Goal: Task Accomplishment & Management: Use online tool/utility

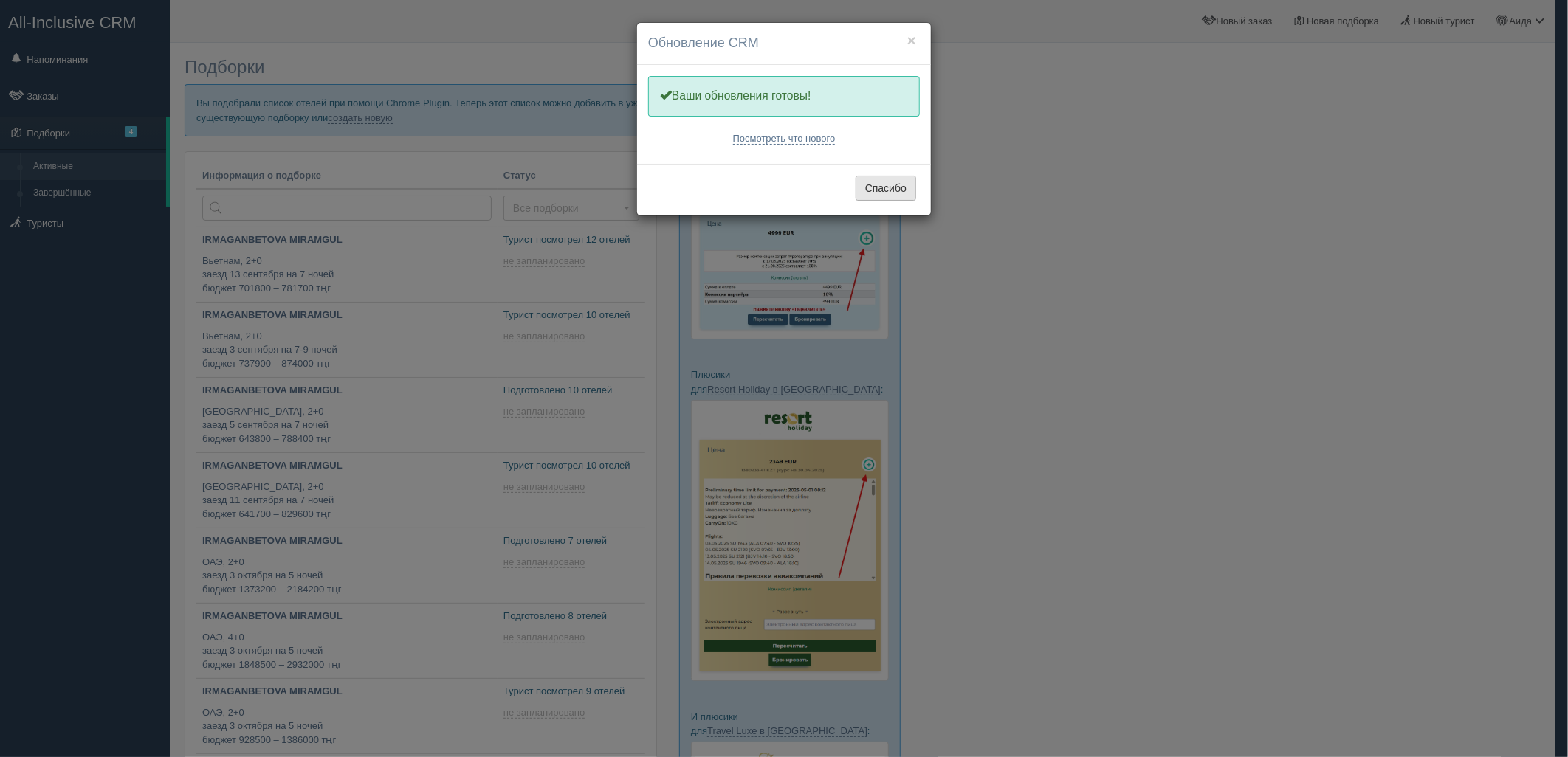
click at [871, 182] on button "Спасибо" at bounding box center [885, 187] width 60 height 25
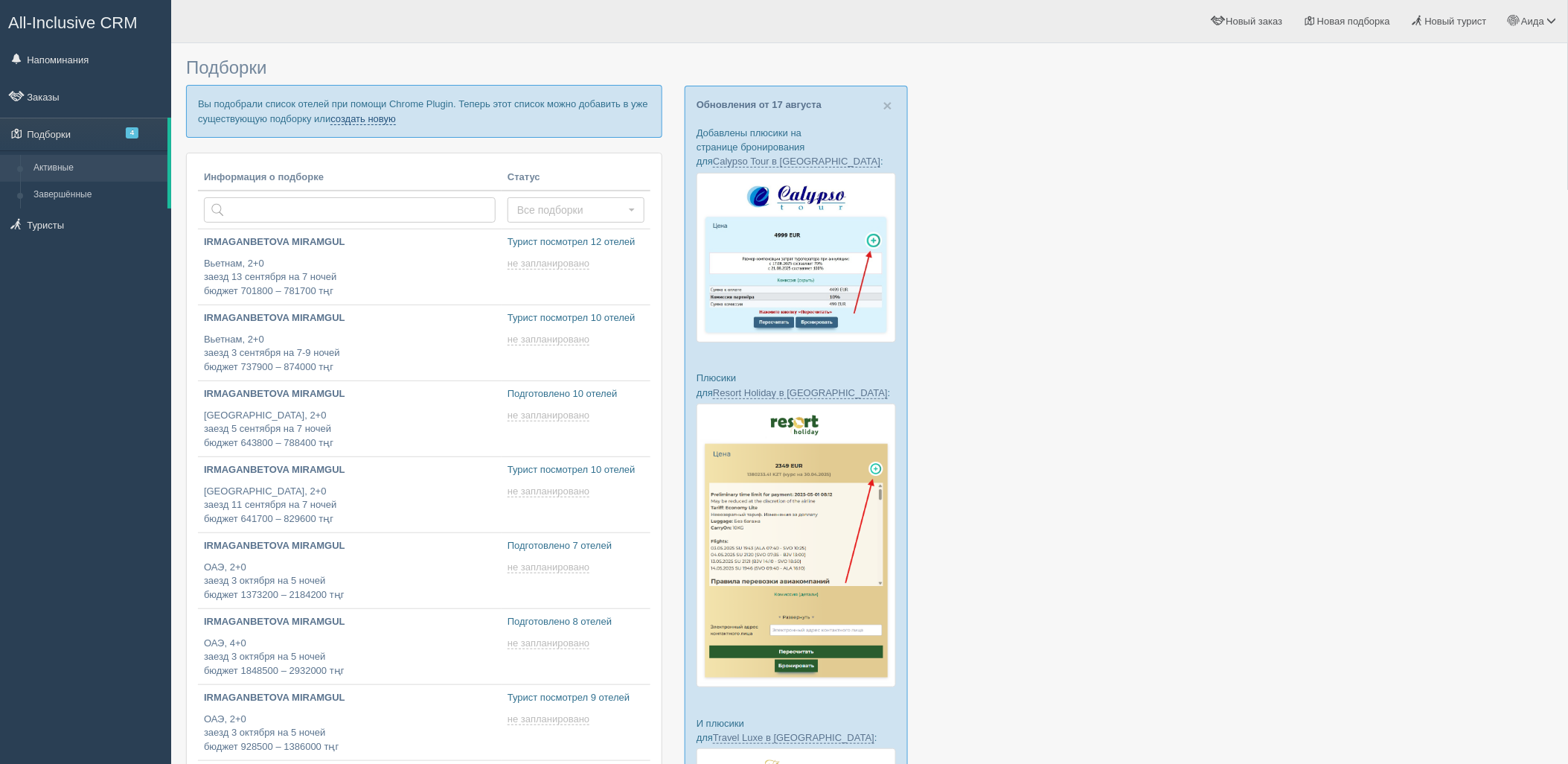
click at [388, 120] on link "создать новую" at bounding box center [363, 119] width 66 height 12
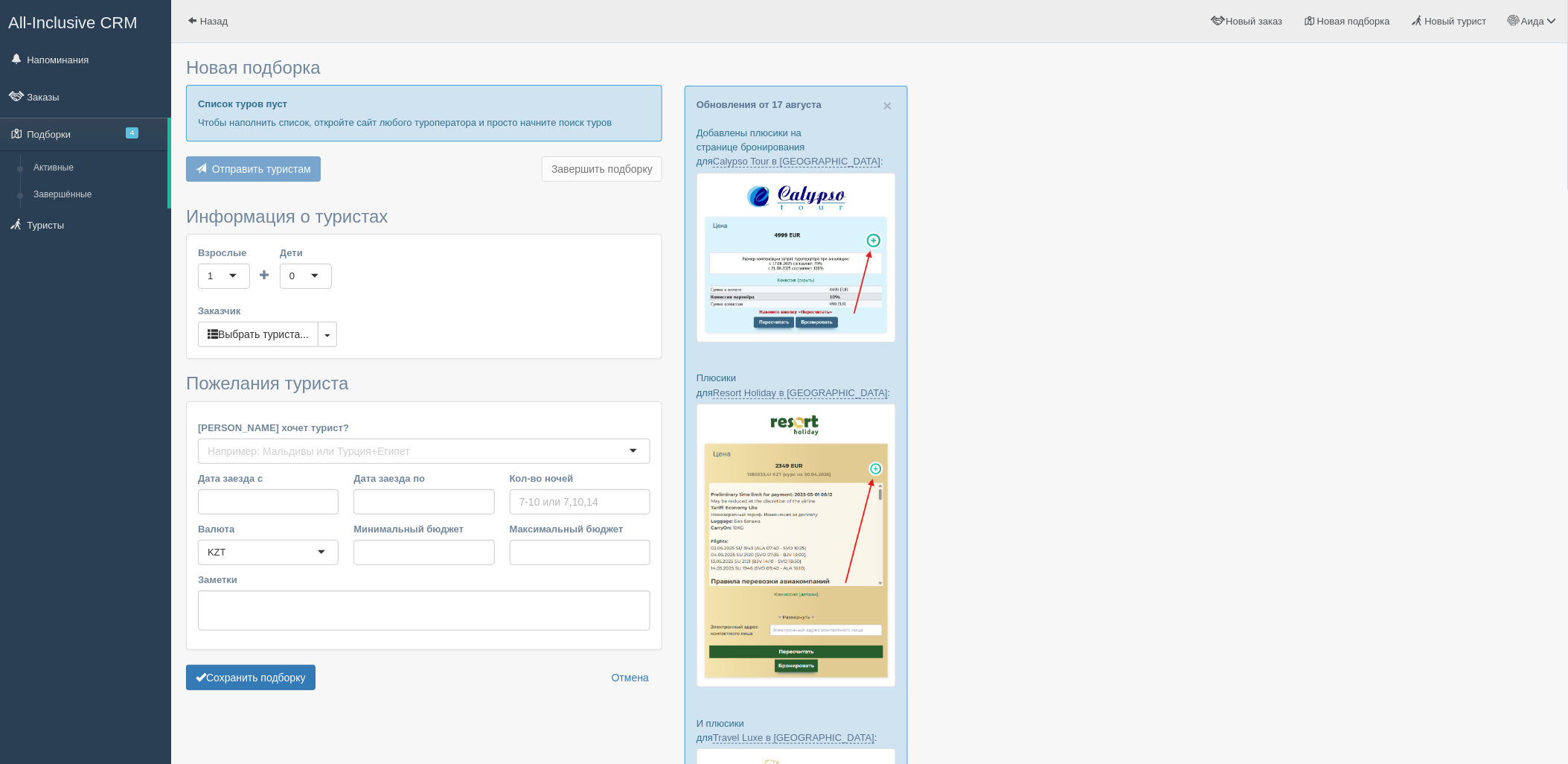
type input "7"
type input "2403700"
type input "8864400"
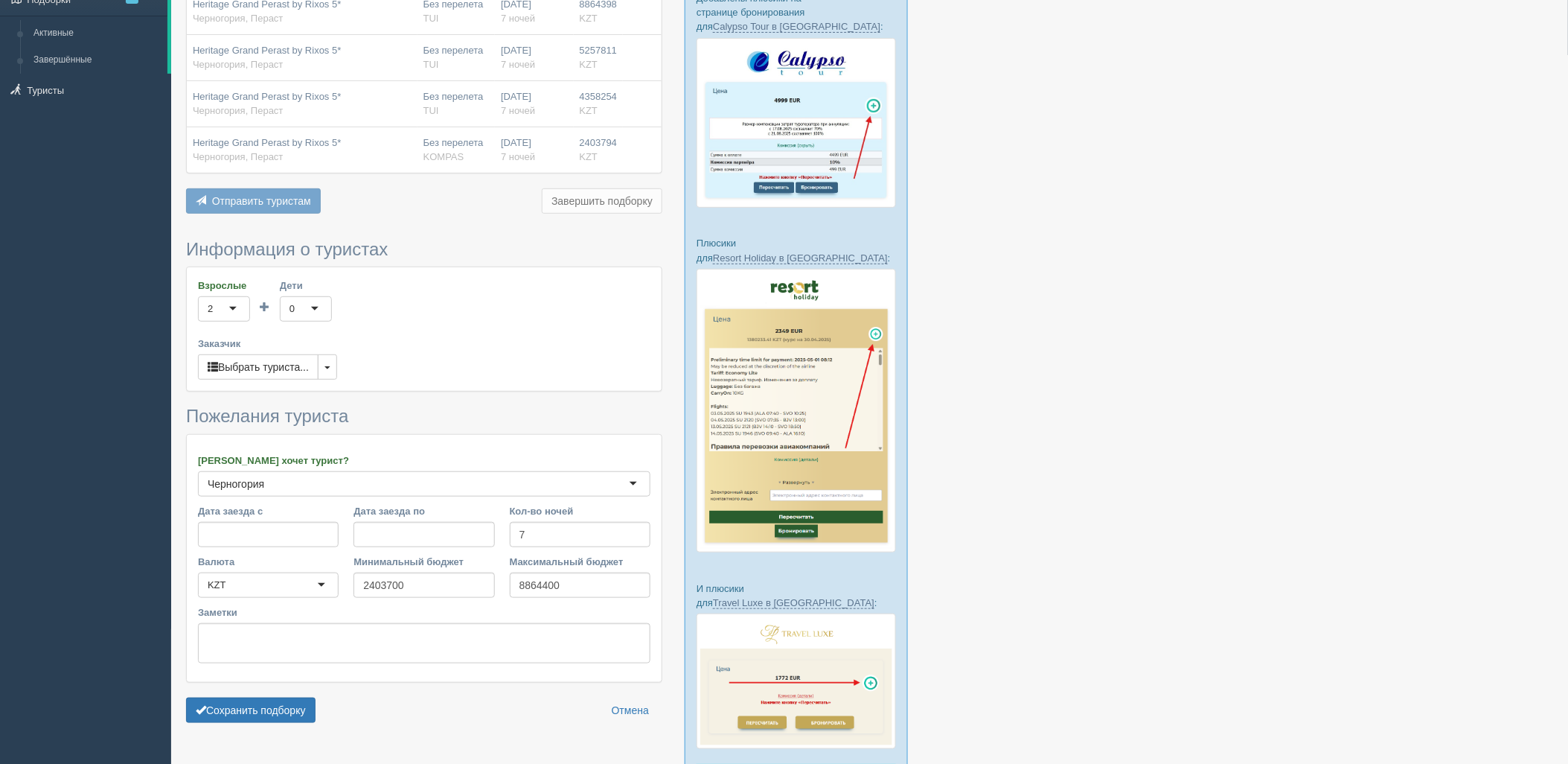
scroll to position [230, 0]
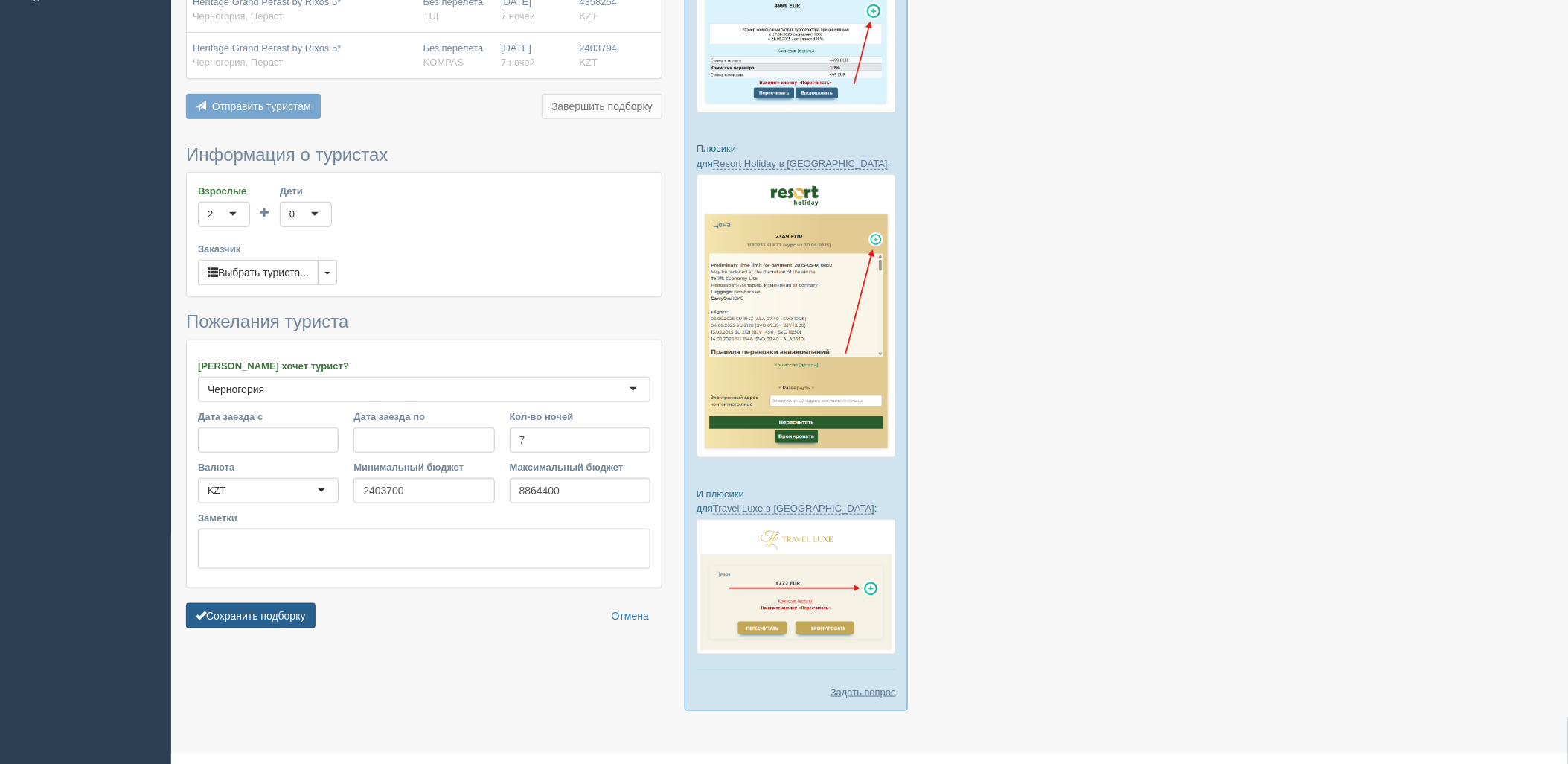
click at [288, 612] on button "Сохранить подборку" at bounding box center [251, 616] width 130 height 25
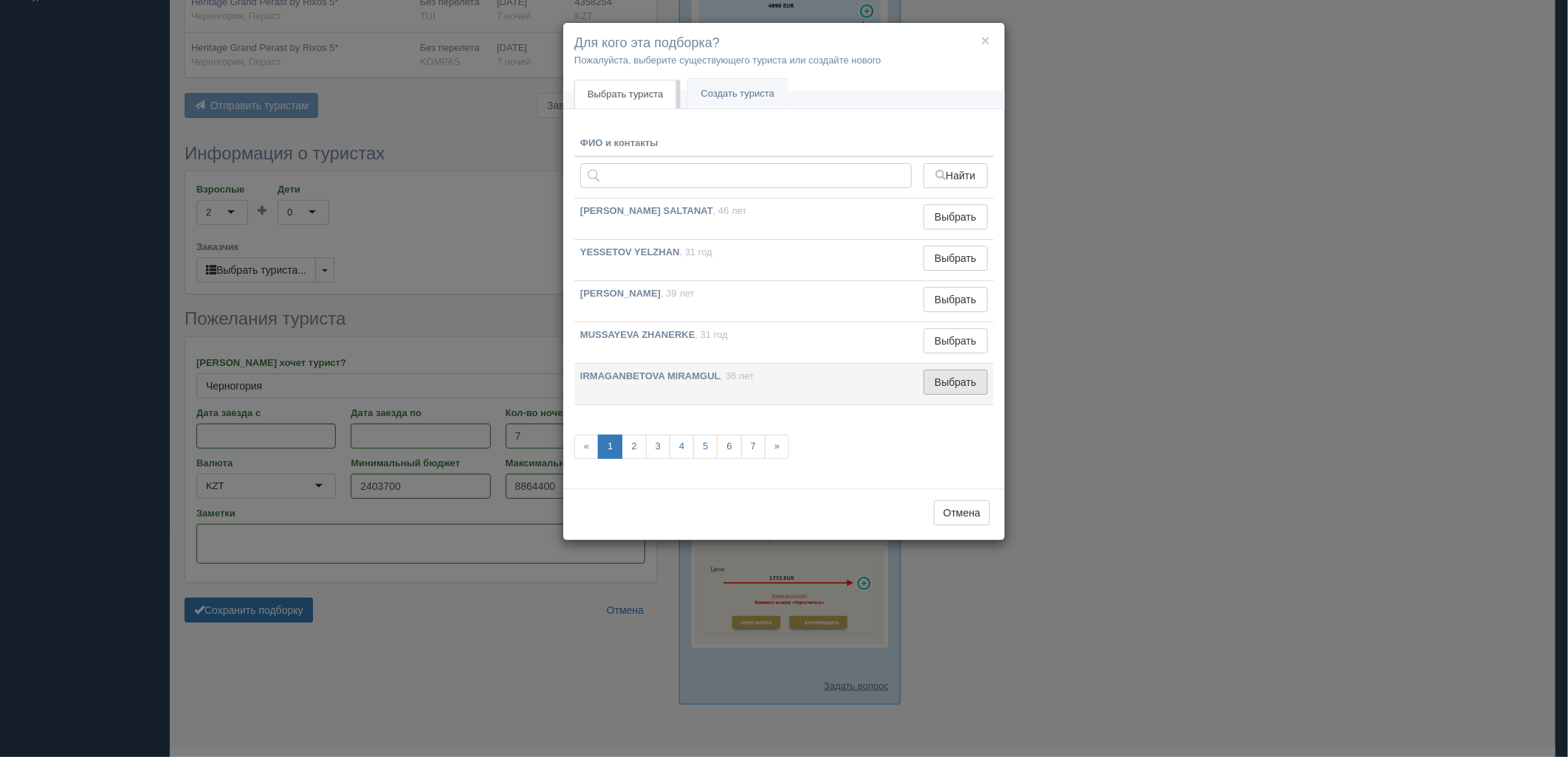
click at [969, 372] on button "Выбрать" at bounding box center [955, 382] width 64 height 25
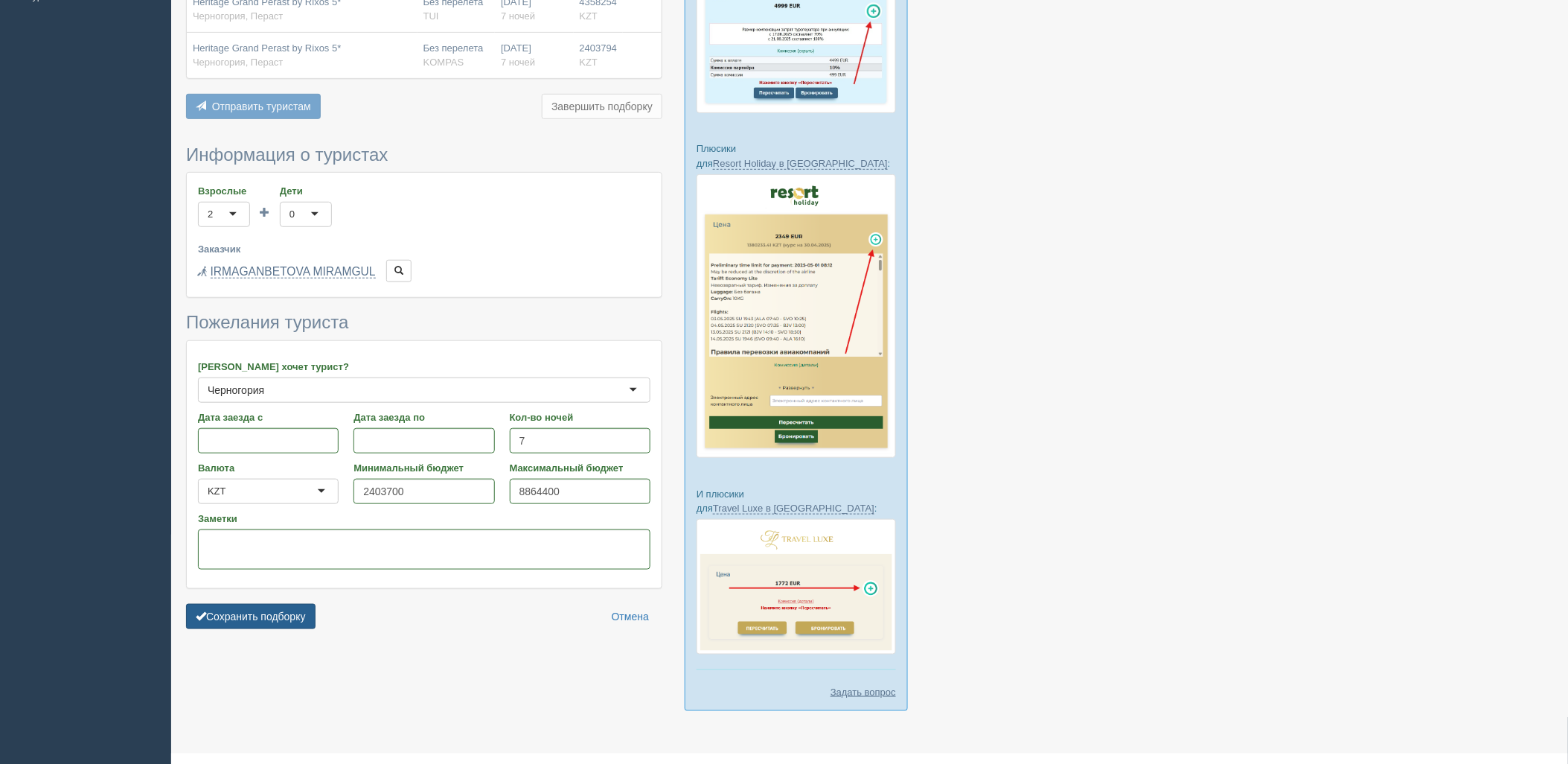
click at [294, 612] on button "Сохранить подборку" at bounding box center [251, 616] width 130 height 25
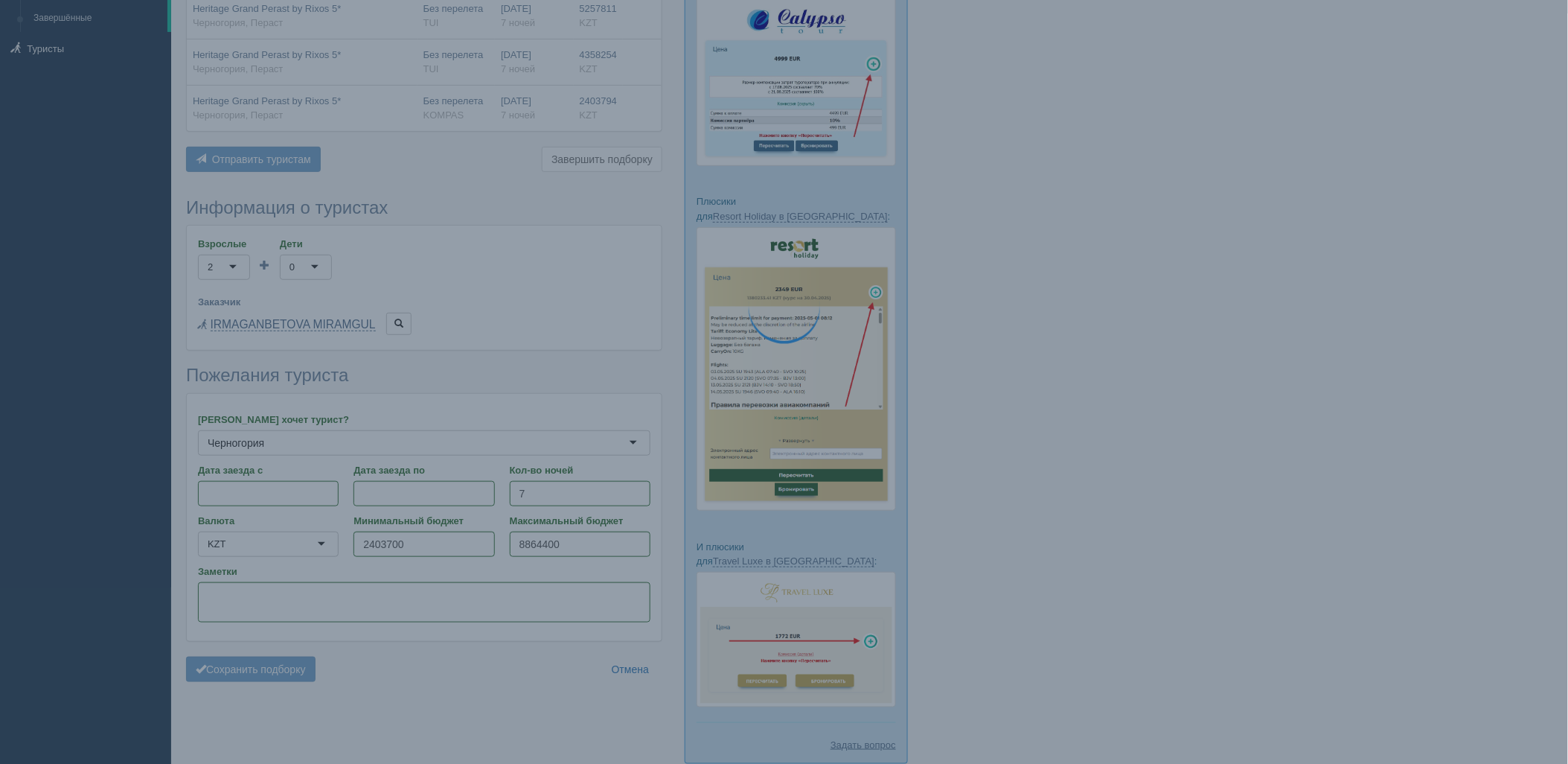
scroll to position [147, 0]
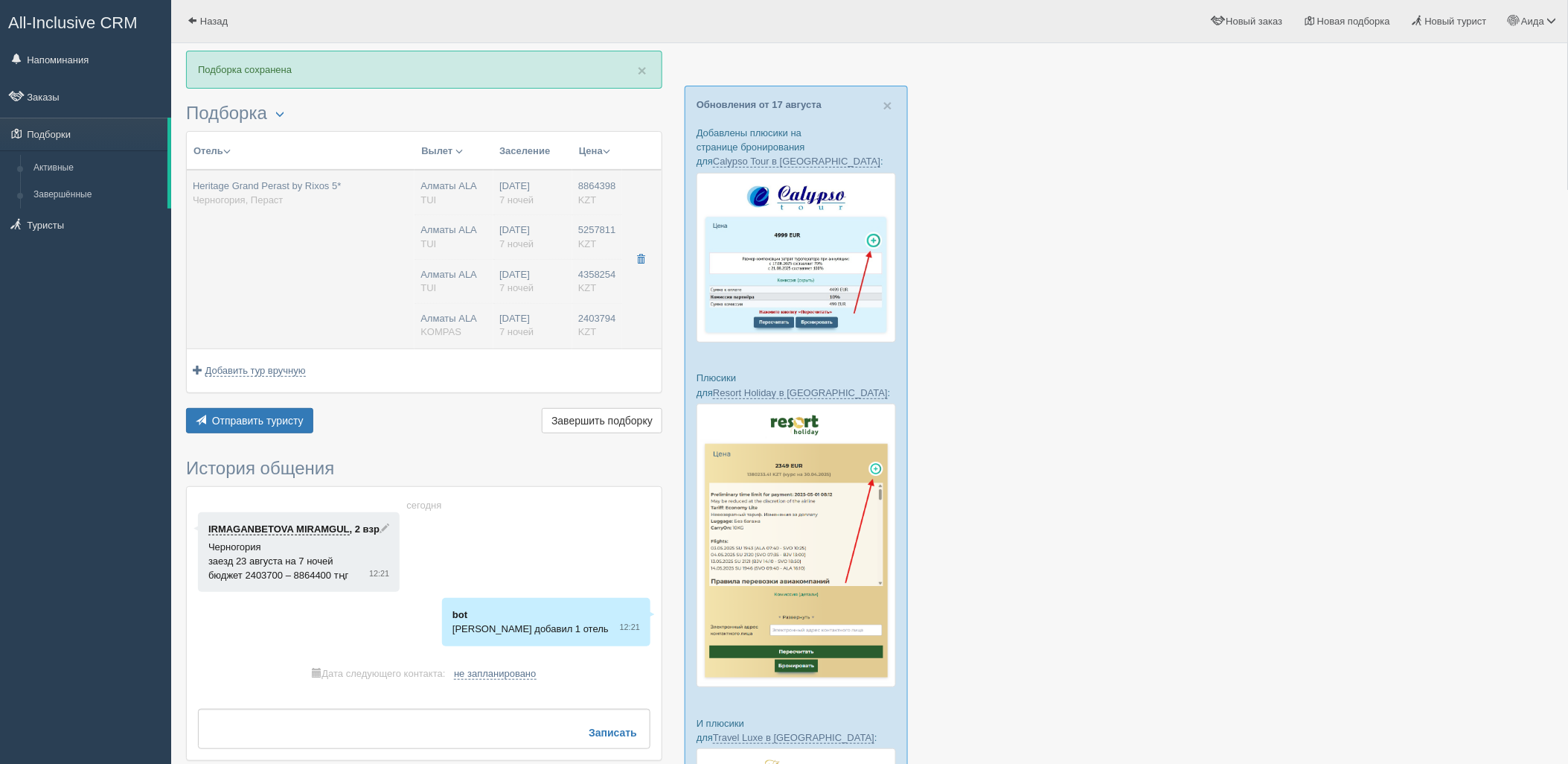
click at [378, 256] on td "Heritage Grand Perast by Rixos 5* Черногория, Пераст" at bounding box center [300, 259] width 228 height 178
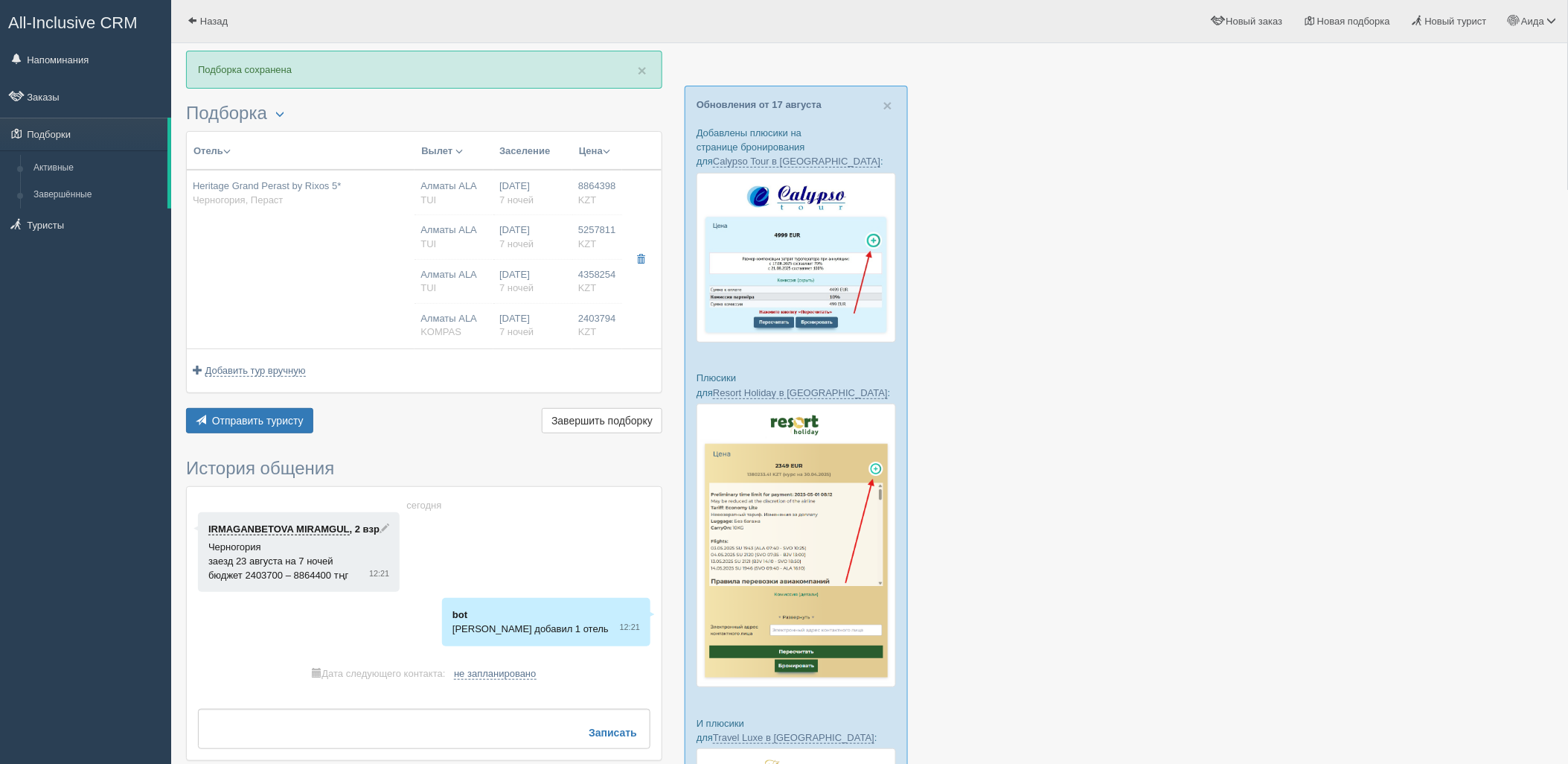
type input "Heritage Grand Perast by Rixos 5*"
type input "Черногория"
type input "Пераст"
type input "8864398.00"
type input "Алматы ALA"
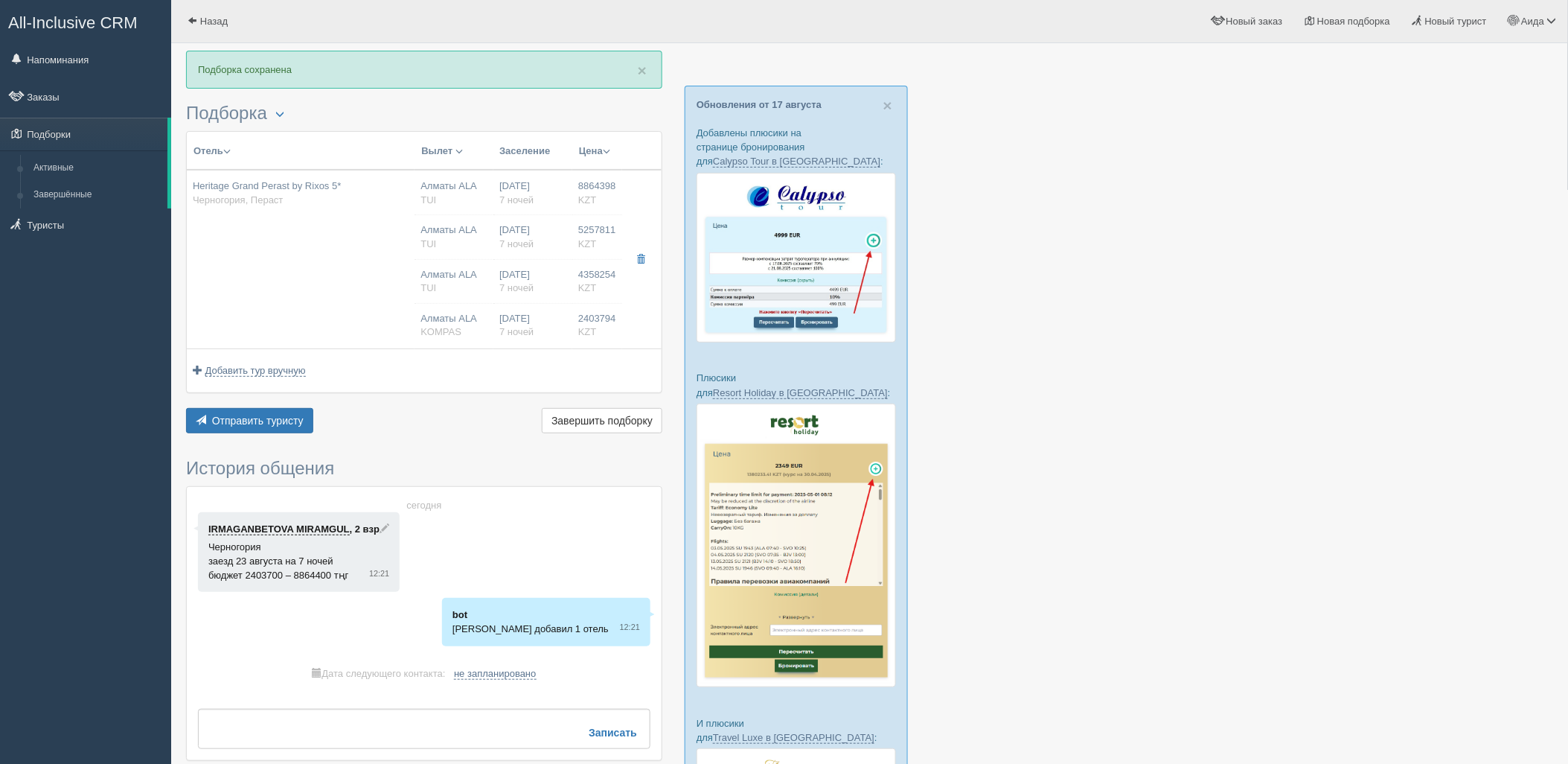
type input "Подгорица TGD"
type input "06:30"
type input "10:25"
type input "Air Astana"
type input "11:25"
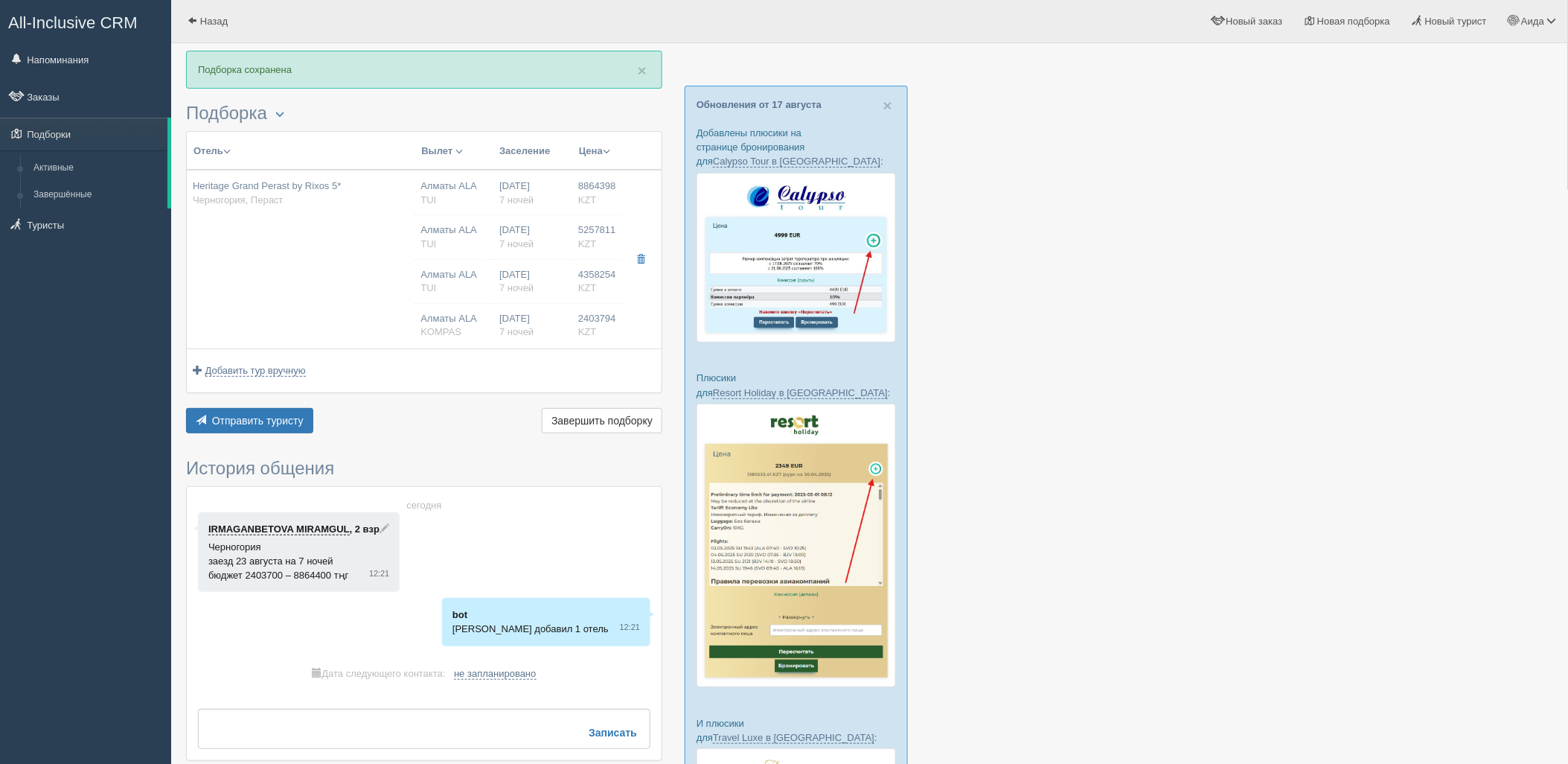
type input "20:20"
type input "7"
type input "Two Bedroom Family Duplex Suite"
type input "Bed & Breakfast"
type input "TUI"
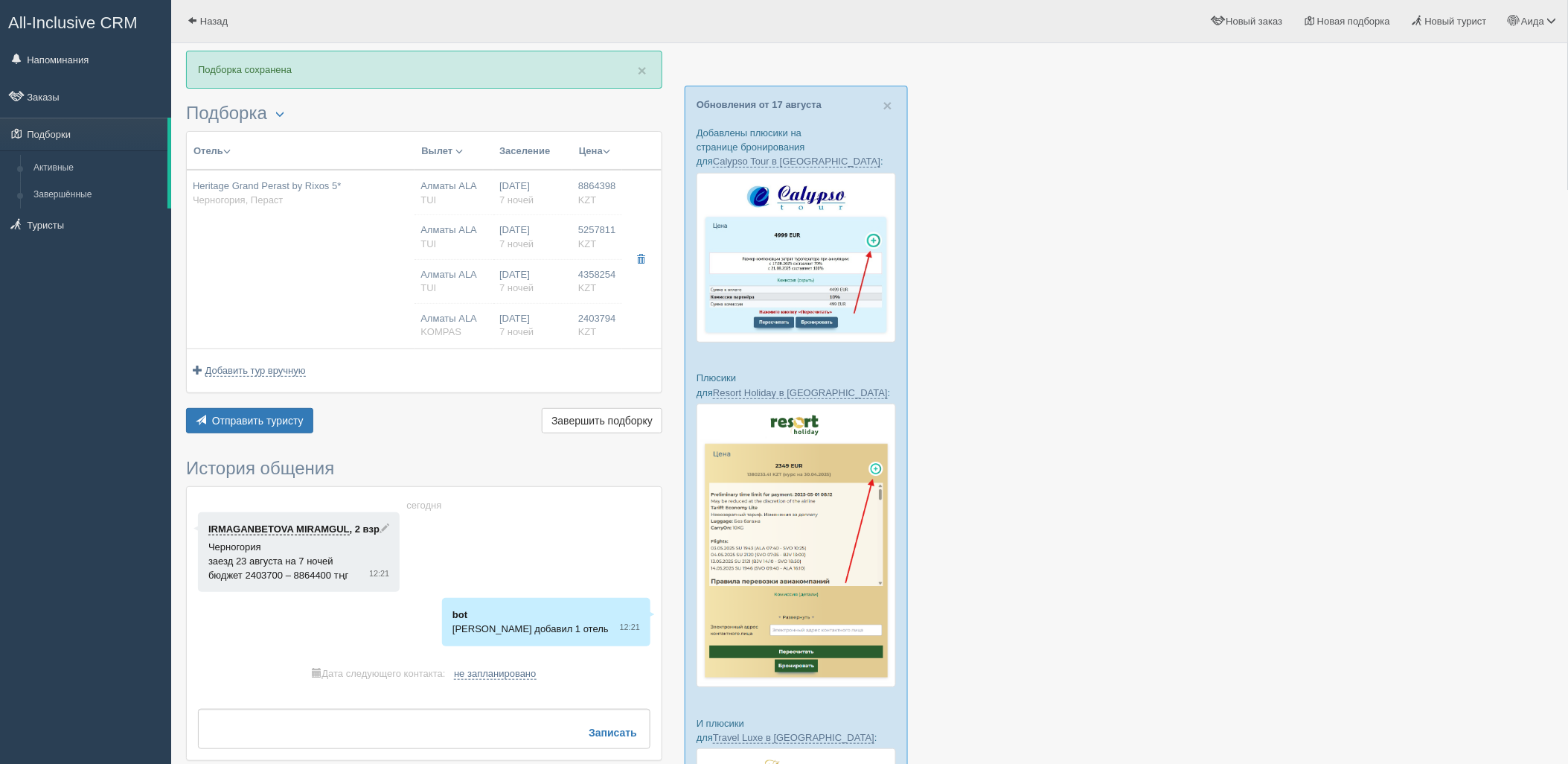
type input "https://newb2b.fstravel.com/hotel/382057"
type input "5257811.00"
type input "Алматы ALA"
type input "Подгорица TGD"
type input "06:30"
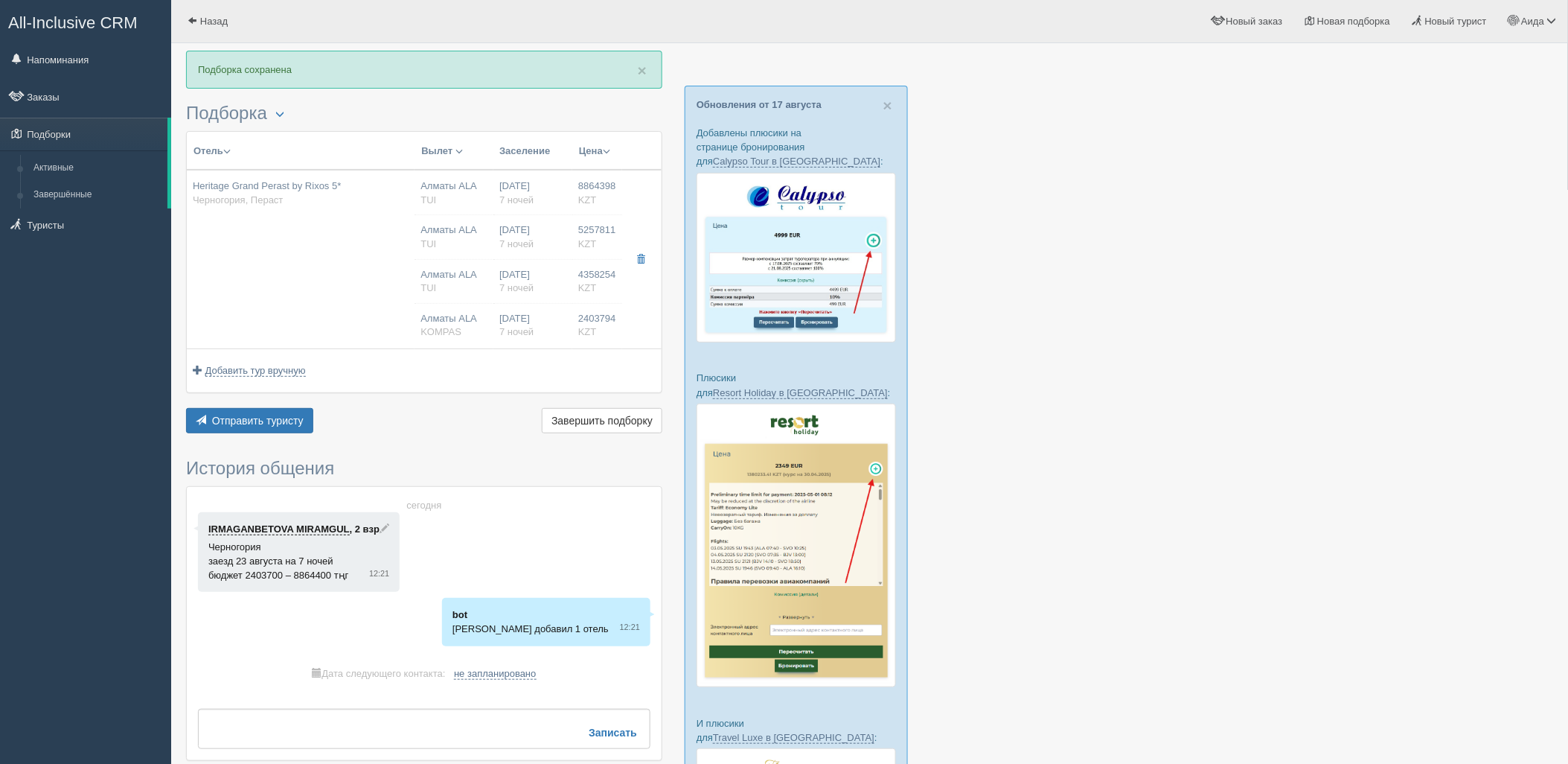
type input "10:25"
type input "Air Astana"
type input "11:25"
type input "20:20"
type input "7"
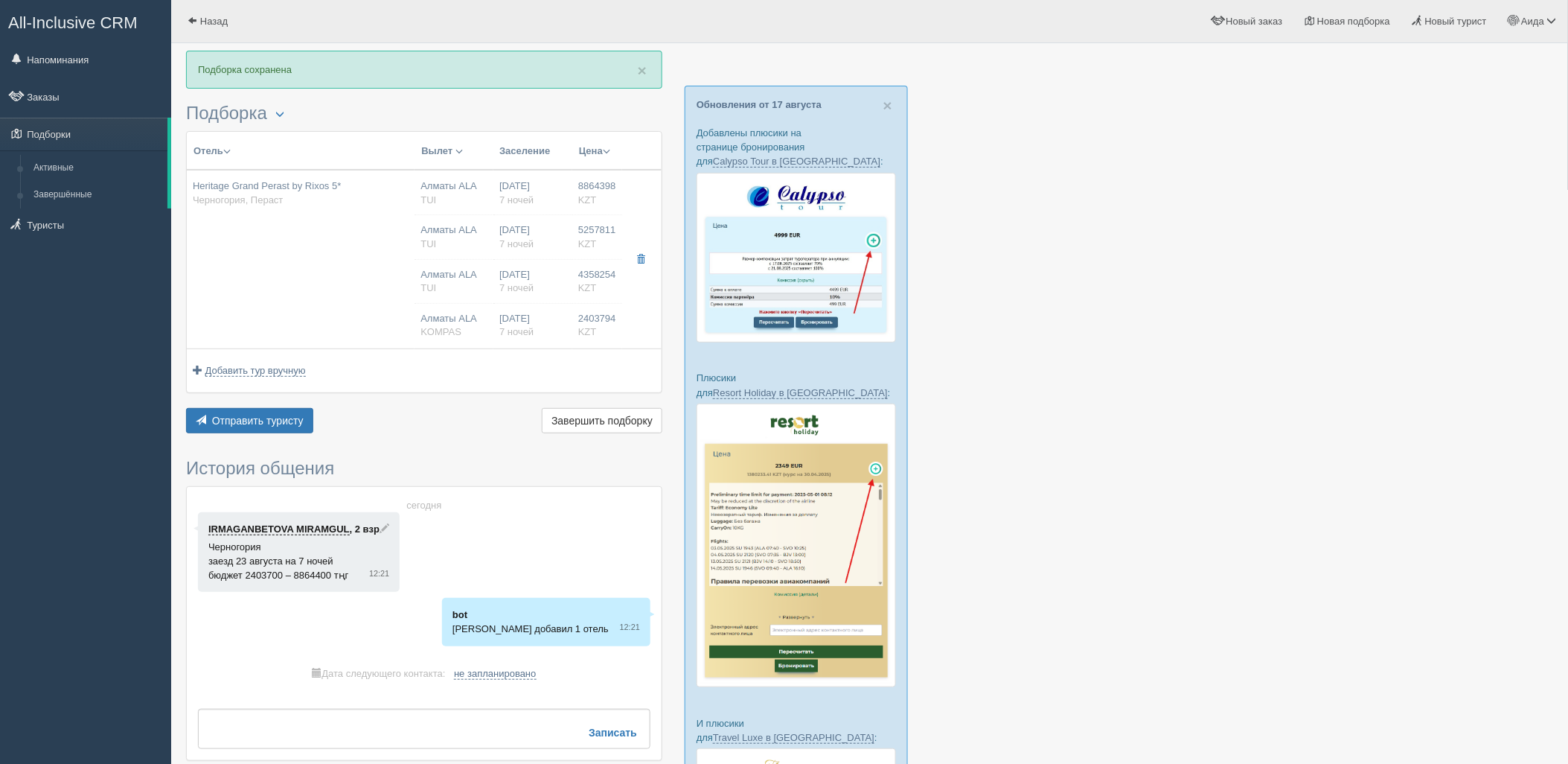
type input "Kamelia Deluxe Triple Room"
type input "Bed & Breakfast"
type input "TUI"
type input "https://newb2b.fstravel.com/hotel/382057"
type input "4358254.00"
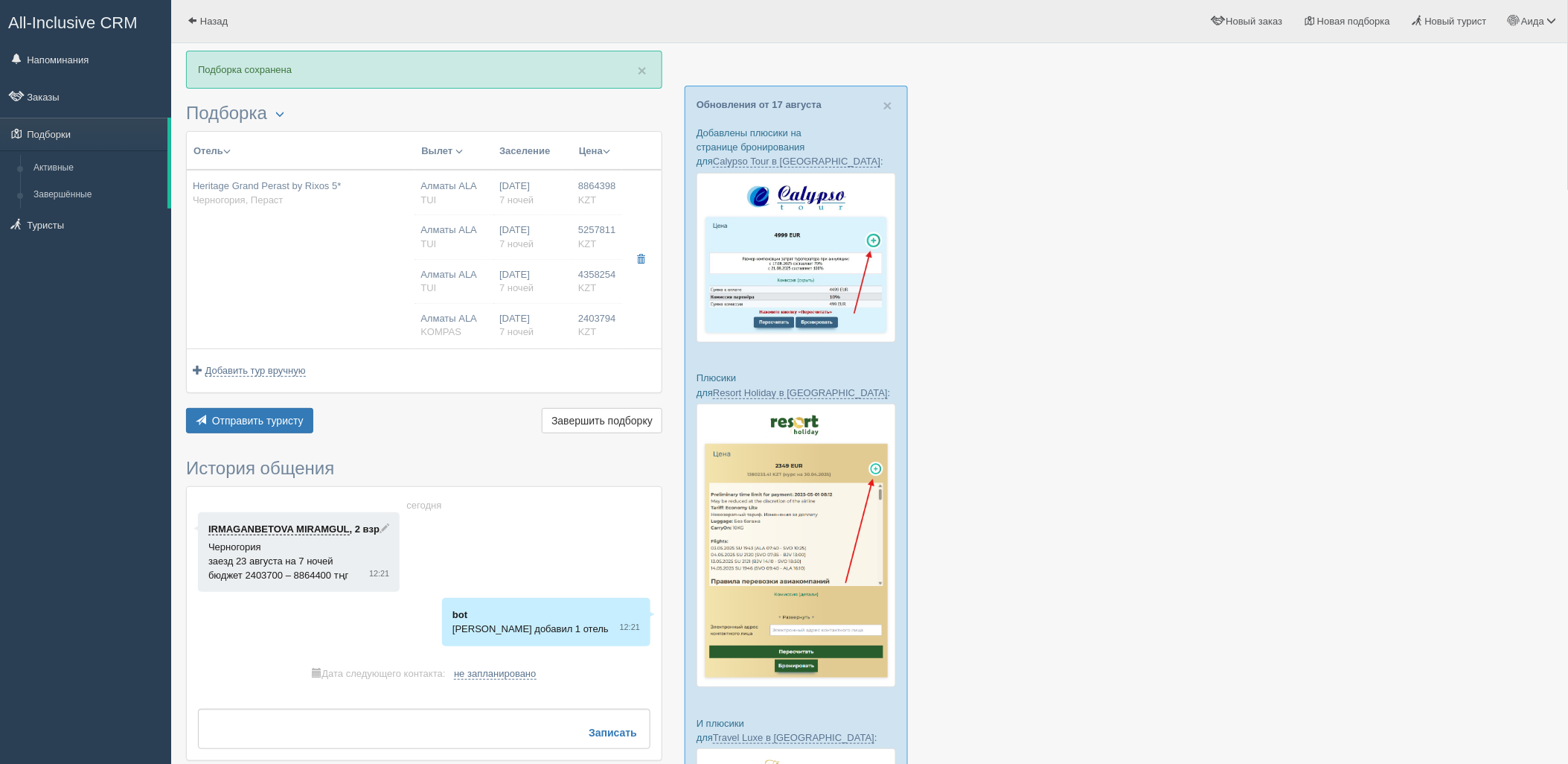
type input "Алматы ALA"
type input "Подгорица TGD"
type input "06:30"
type input "10:25"
type input "Air Astana"
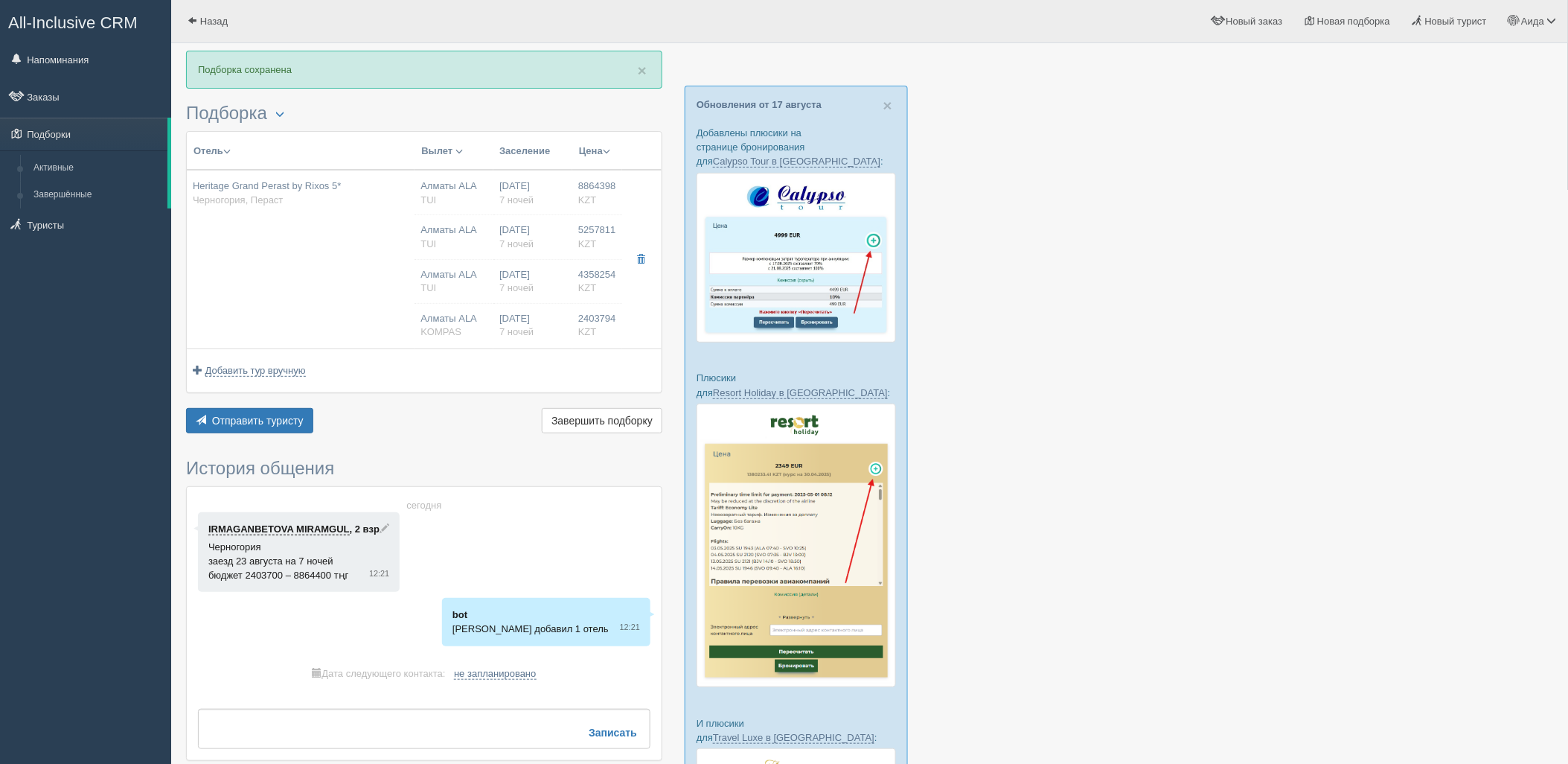
type input "11:25"
type input "20:20"
type input "7"
type input "Kamelia Deluxe Triple Room"
type input "Bed & Breakfast"
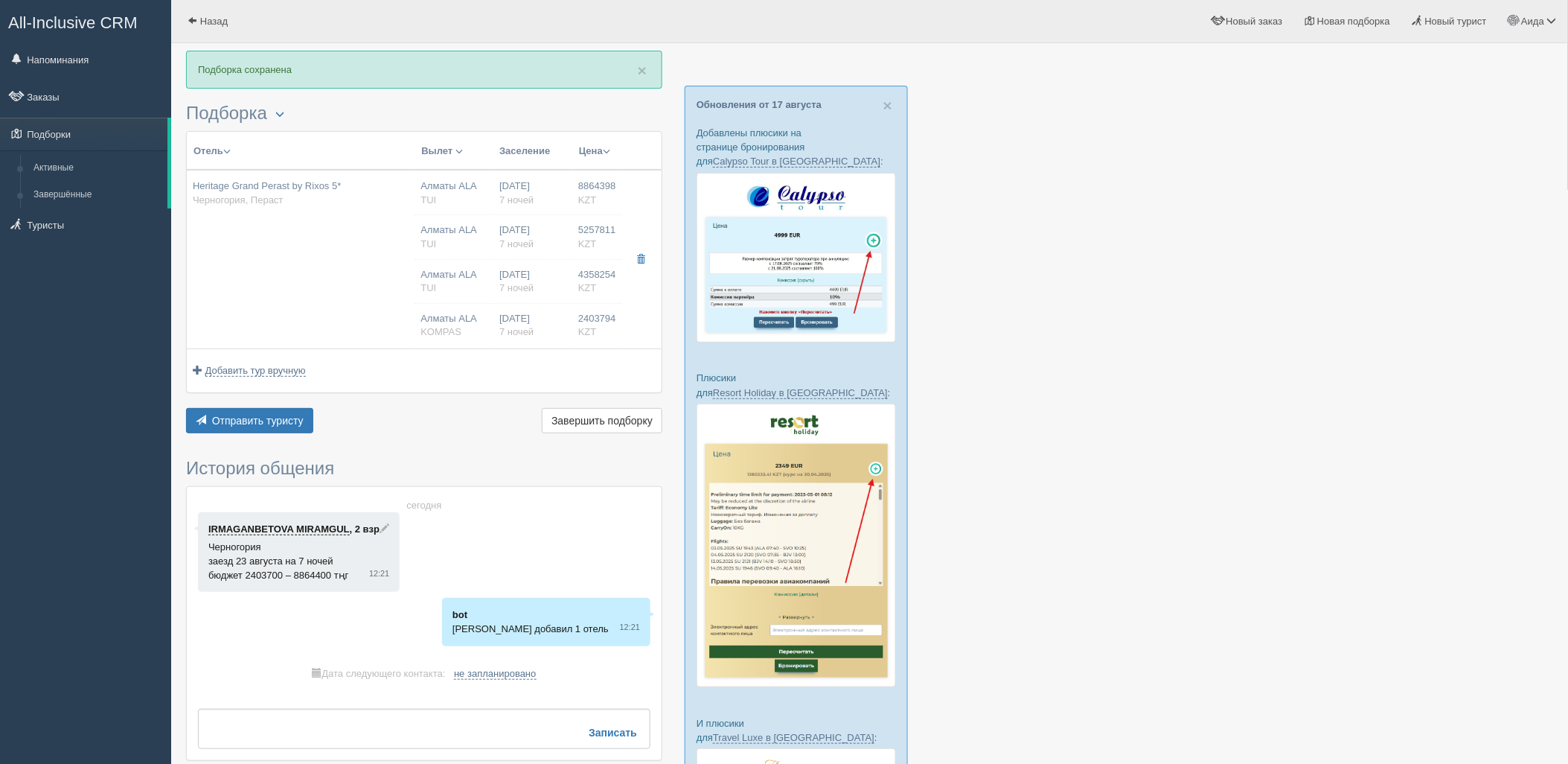
type input "TUI"
type input "https://newb2b.fstravel.com/hotel/382057"
type input "2403794.00"
type input "Алматы ALA"
type input "Подгорица TGD"
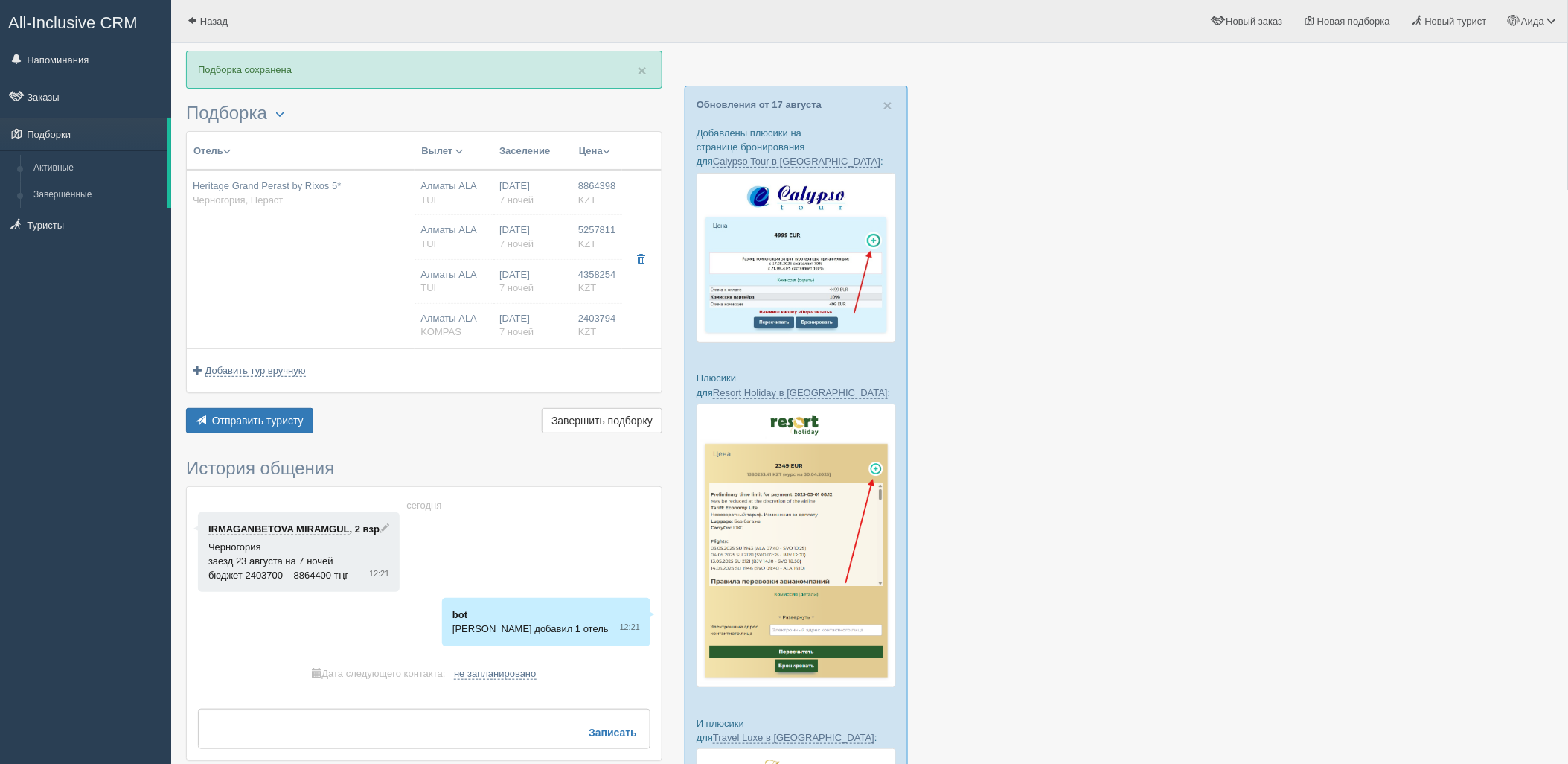
type input "06:30"
type input "10:25"
type input "Air Astana"
type input "11:25"
type input "20:20"
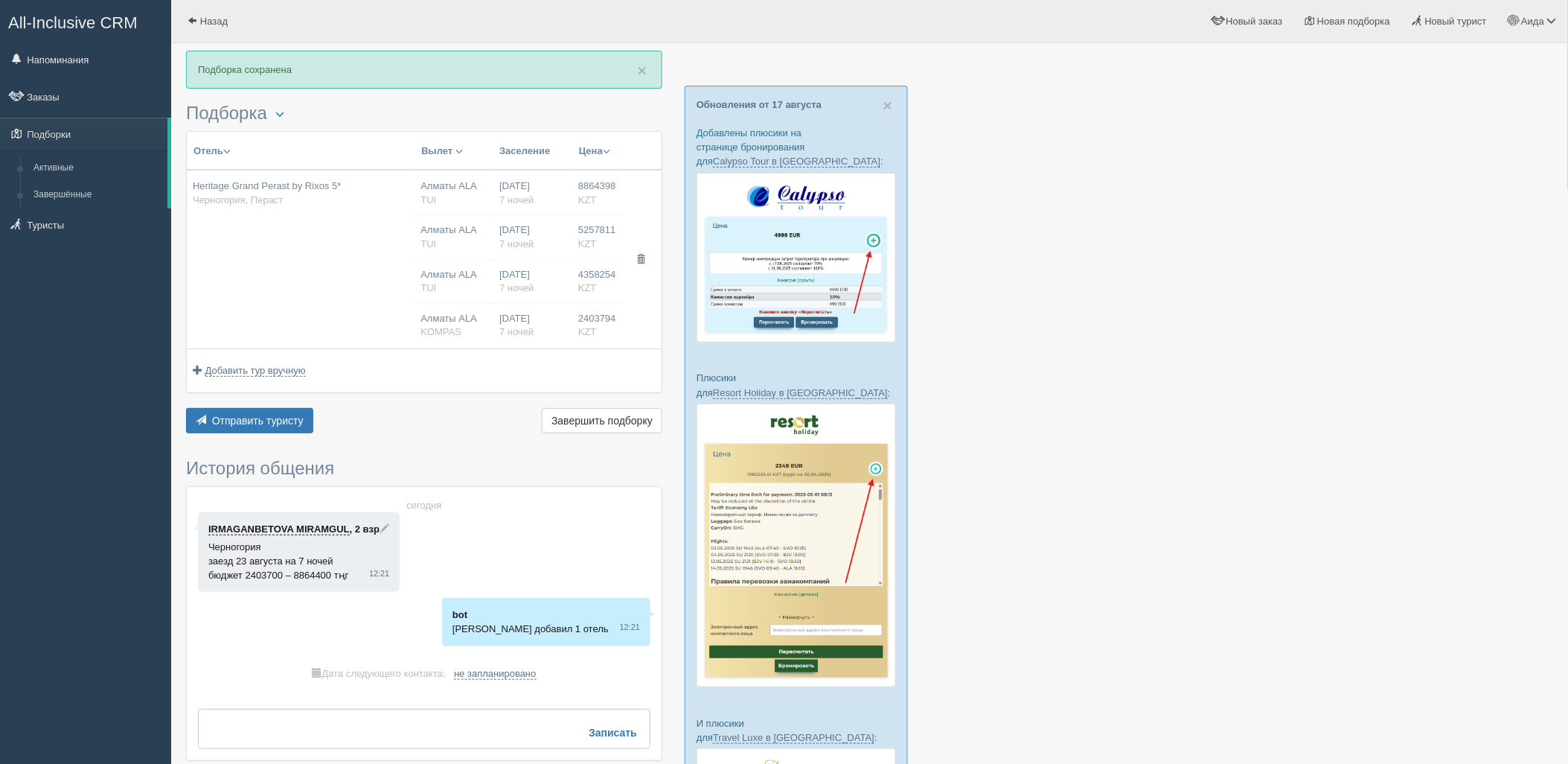
type input "7"
type input "Perast Superior Room (25-40m2)"
type input "BB"
type input "KOMPAS"
type input "https://kompastour.com/"
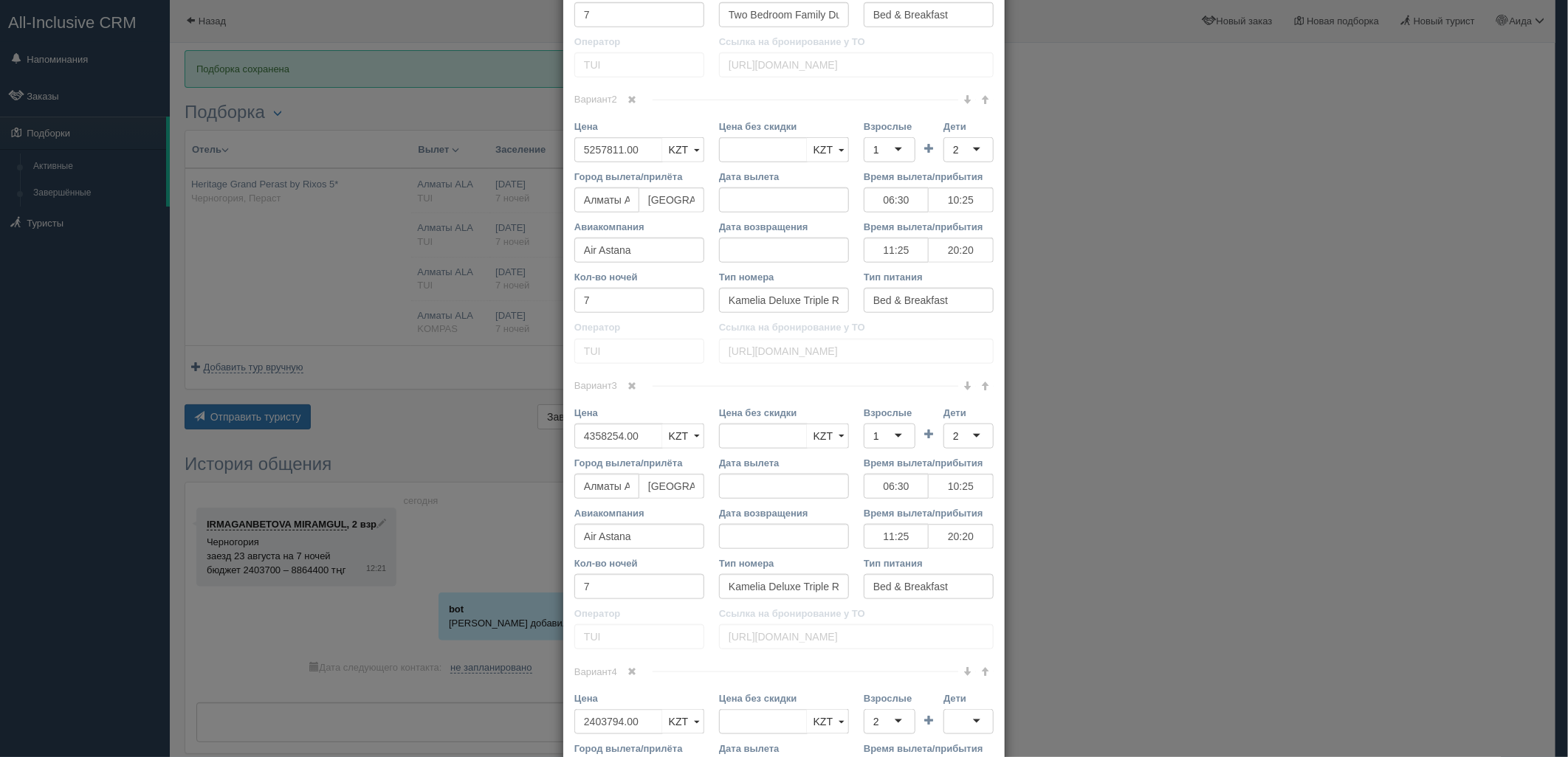
scroll to position [768, 0]
click at [622, 385] on link at bounding box center [632, 382] width 25 height 16
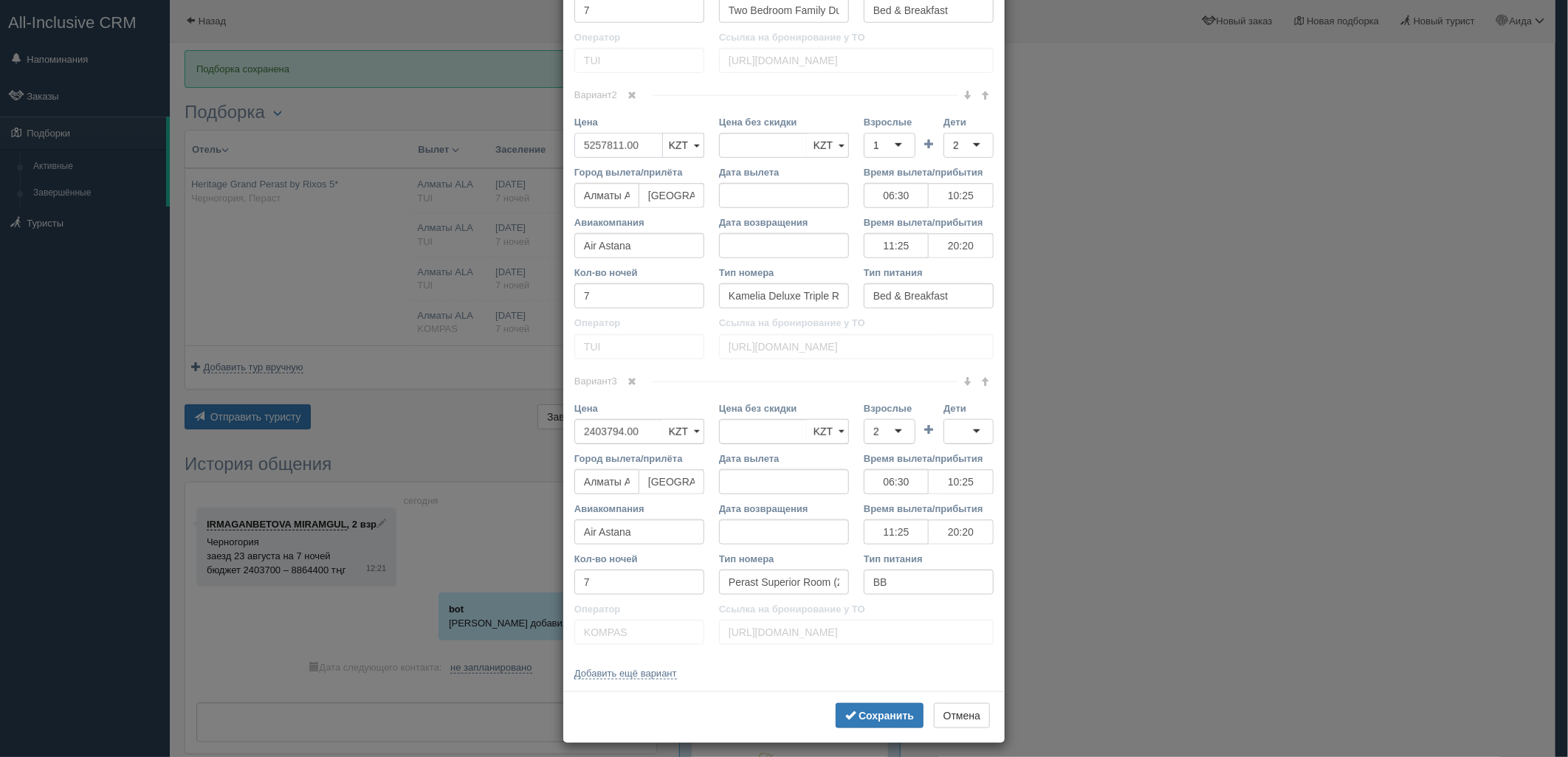
drag, startPoint x: 634, startPoint y: 148, endPoint x: 562, endPoint y: 161, distance: 73.2
click at [567, 161] on div "Цена 5257811.00 KZT USD EUR KZT KZT USD EUR" at bounding box center [639, 140] width 145 height 50
type input "5257811.00"
type input "9616065"
click at [880, 141] on div "1" at bounding box center [889, 145] width 51 height 25
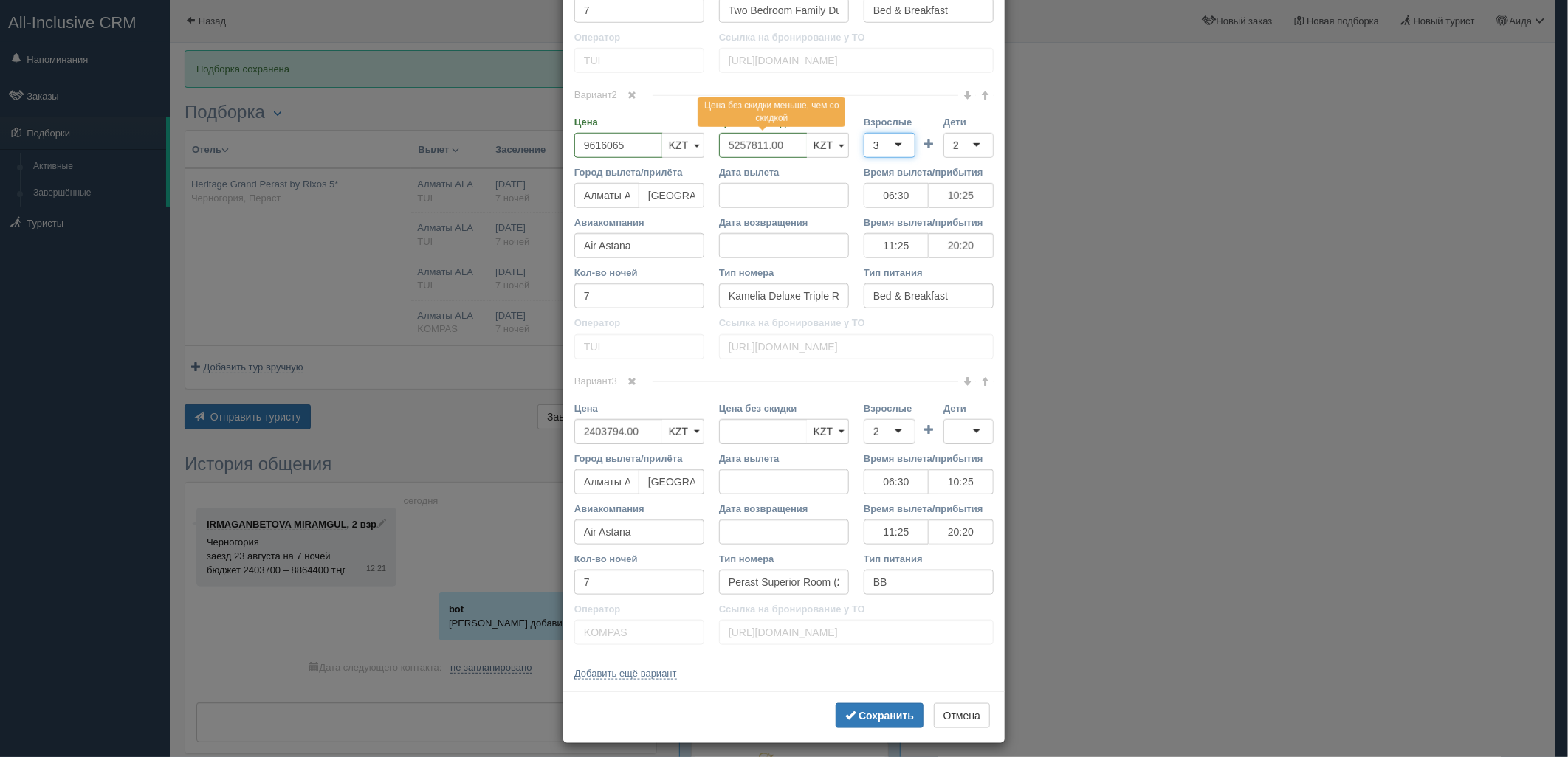
scroll to position [0, 0]
click at [965, 146] on div "2" at bounding box center [968, 145] width 50 height 25
click at [874, 706] on button "Сохранить" at bounding box center [879, 715] width 88 height 25
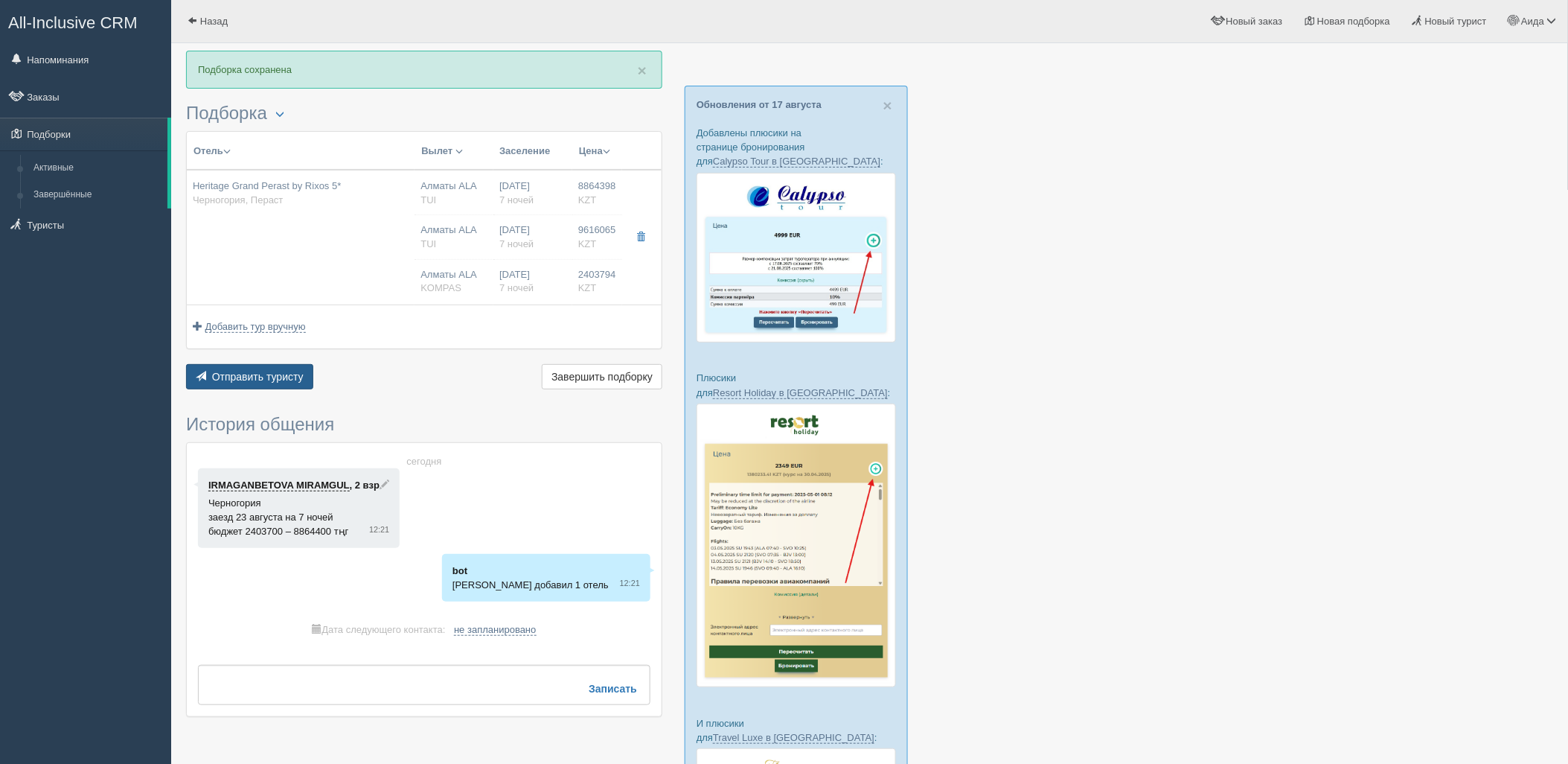
click at [272, 385] on button "Отправить туристу Отправить" at bounding box center [249, 376] width 127 height 25
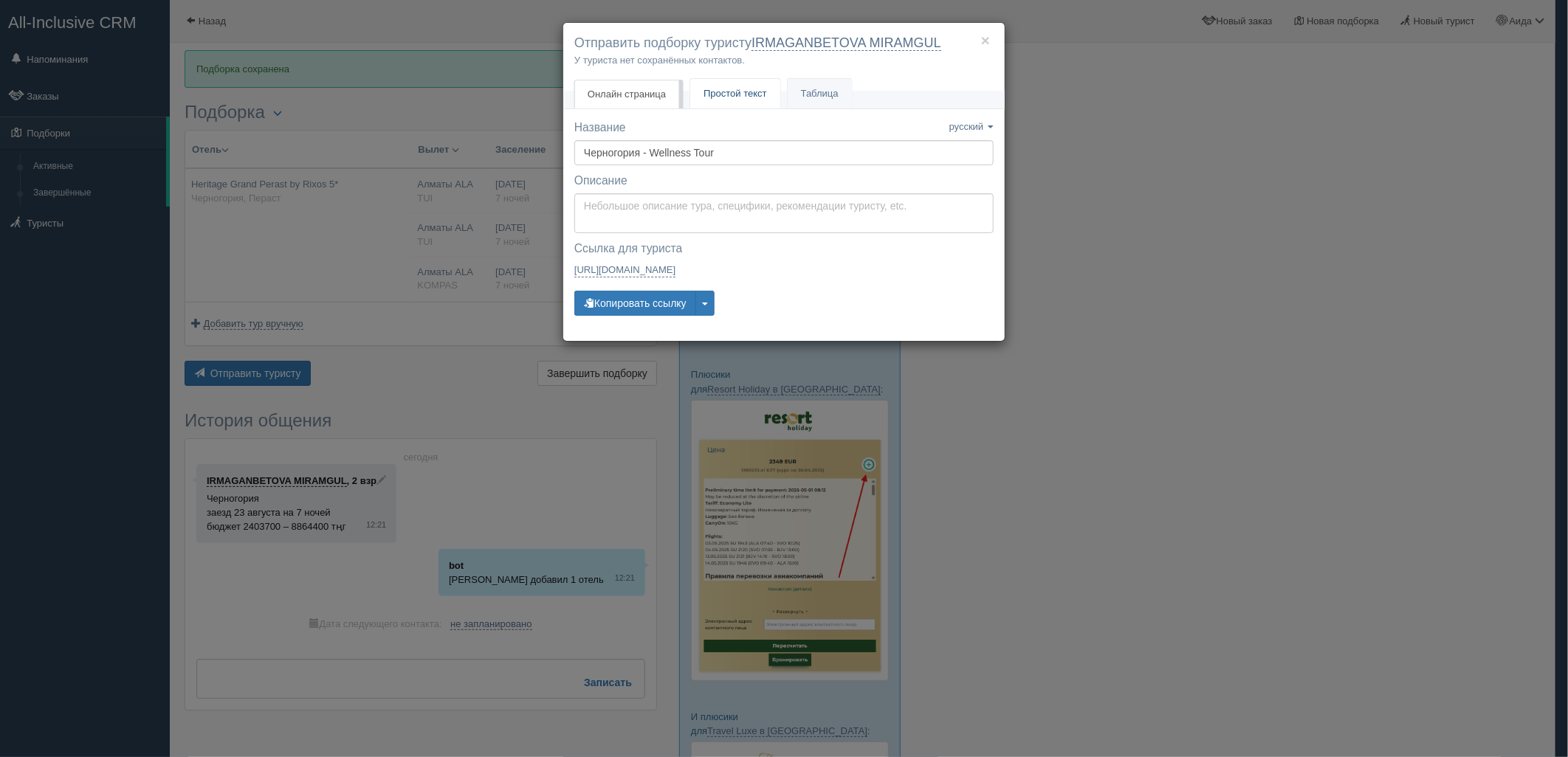
click at [732, 107] on link "Простой текст Текст" at bounding box center [735, 94] width 90 height 31
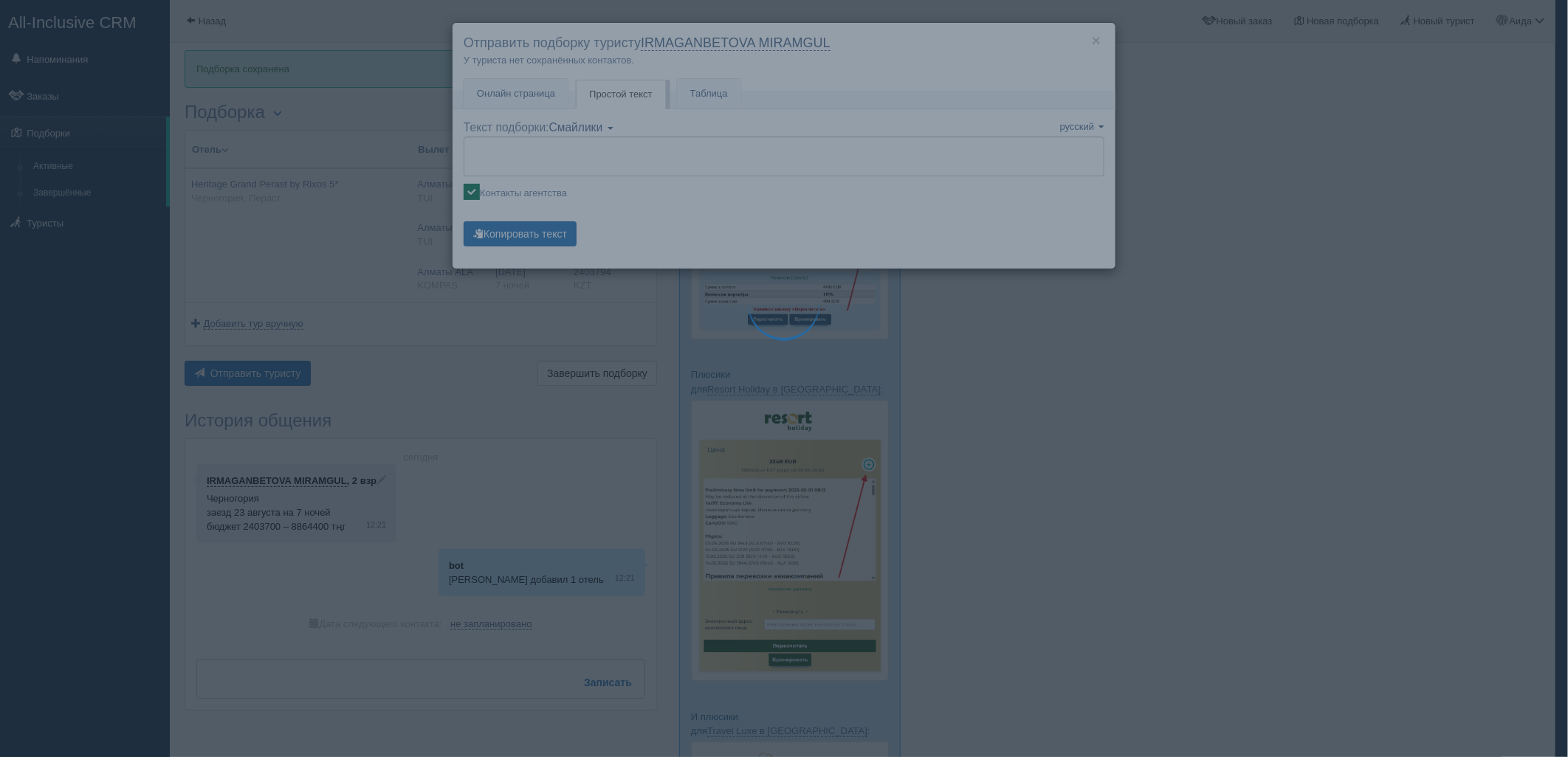
type textarea "🌞 Добрый день! Предлагаем Вам рассмотреть следующие варианты: 🌎 Черногория, Пер…"
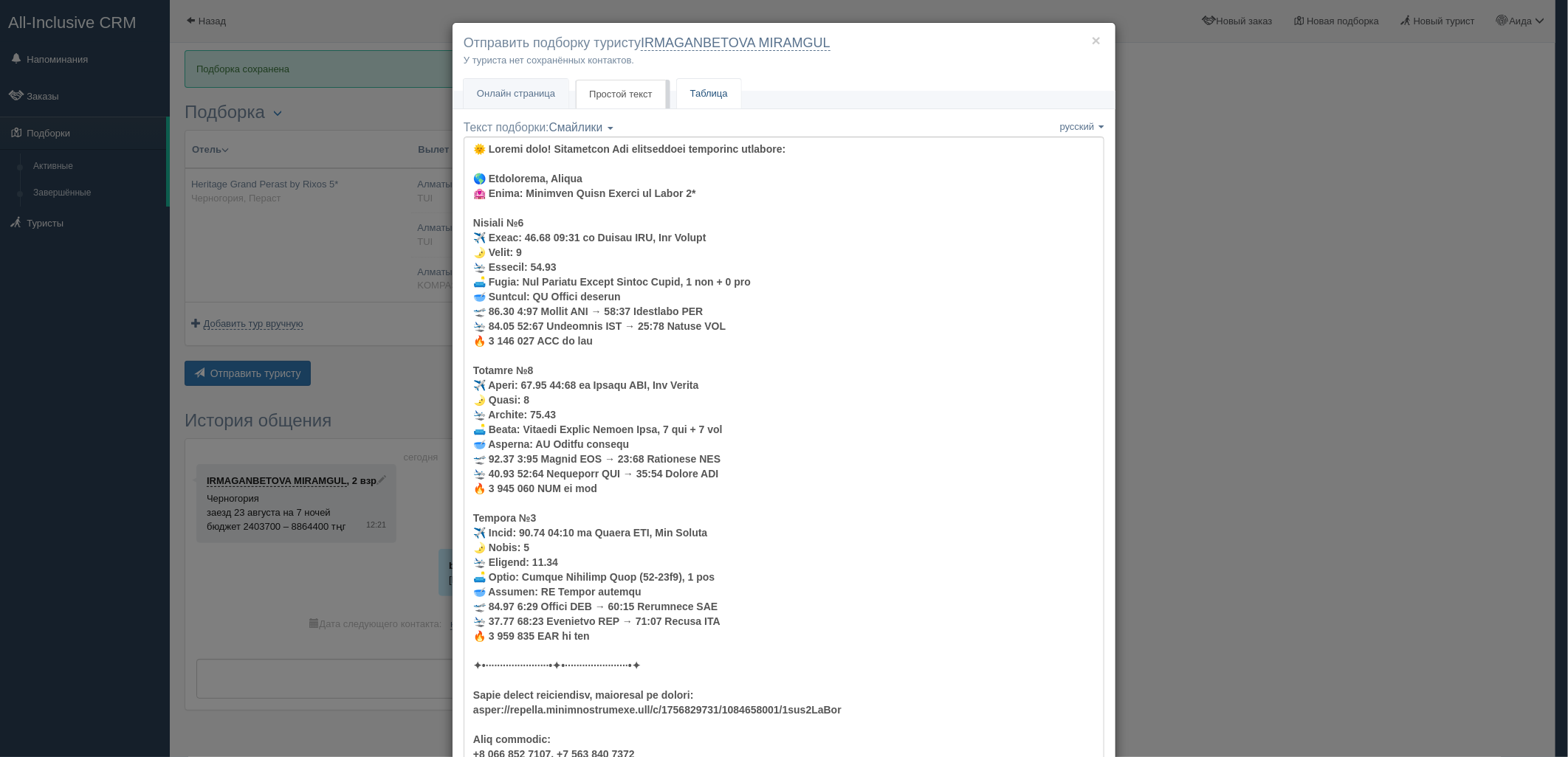
click at [733, 97] on link "Таблица" at bounding box center [709, 94] width 64 height 31
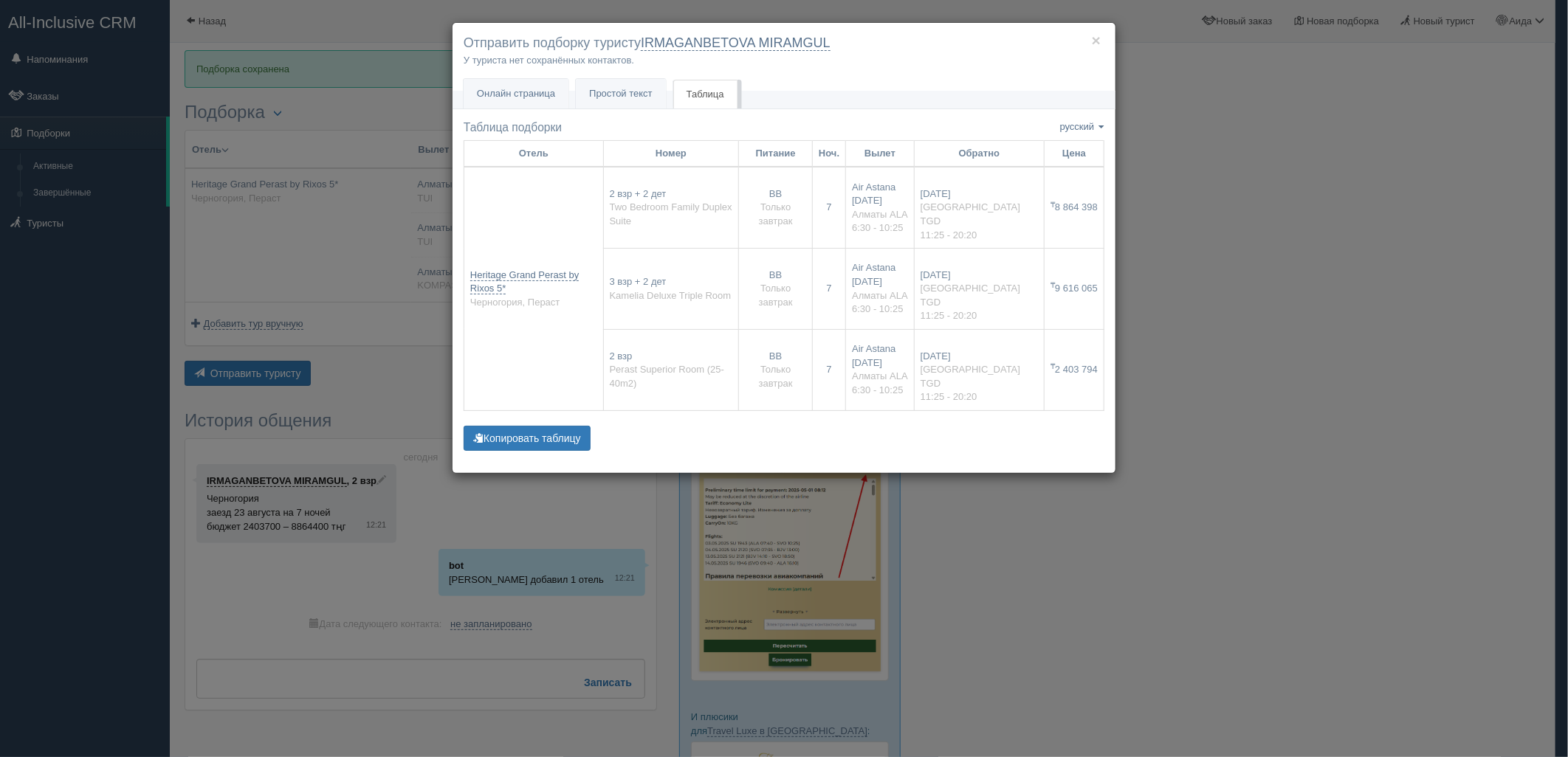
drag, startPoint x: 1047, startPoint y: 209, endPoint x: 1096, endPoint y: 207, distance: 49.0
click at [1098, 207] on td "₸ 8 864 398" at bounding box center [1074, 207] width 60 height 81
copy td "₸ 8 864 398"
drag, startPoint x: 482, startPoint y: 290, endPoint x: 467, endPoint y: 276, distance: 20.5
click at [467, 276] on td "Heritage Grand Perast by Rixos 5* Черногория, Пераст" at bounding box center [533, 288] width 139 height 243
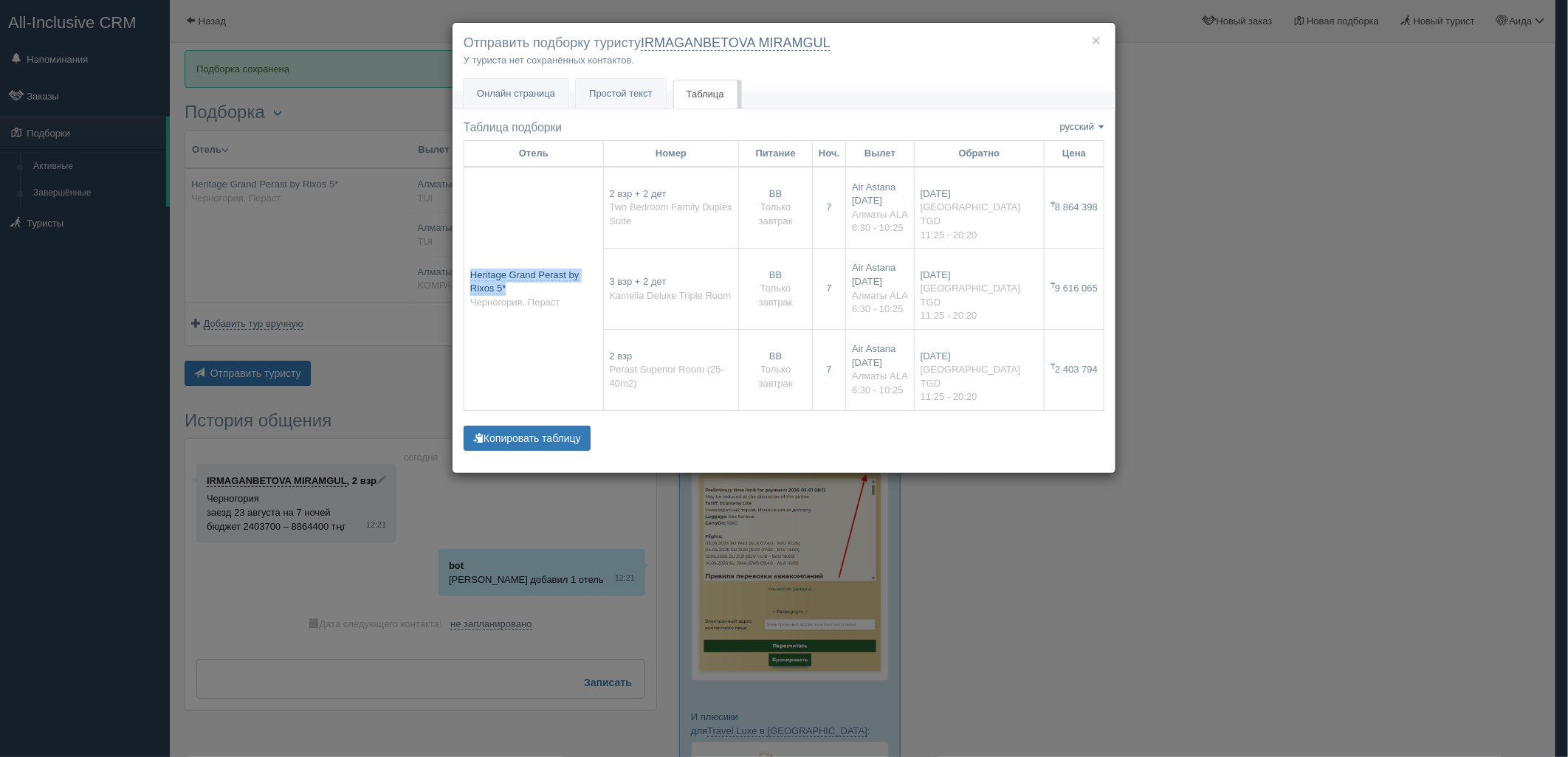
drag, startPoint x: 467, startPoint y: 276, endPoint x: 475, endPoint y: 276, distance: 8.0
copy link "Heritage Grand Perast by Rixos 5*"
drag, startPoint x: 1041, startPoint y: 291, endPoint x: 1079, endPoint y: 288, distance: 38.1
click at [1079, 288] on tr "3 взр + 2 дет Kamelia Deluxe Triple Room BB Только завтрак 7 Air Astana 23 авгу…" at bounding box center [784, 288] width 640 height 81
drag, startPoint x: 1079, startPoint y: 288, endPoint x: 1109, endPoint y: 292, distance: 30.3
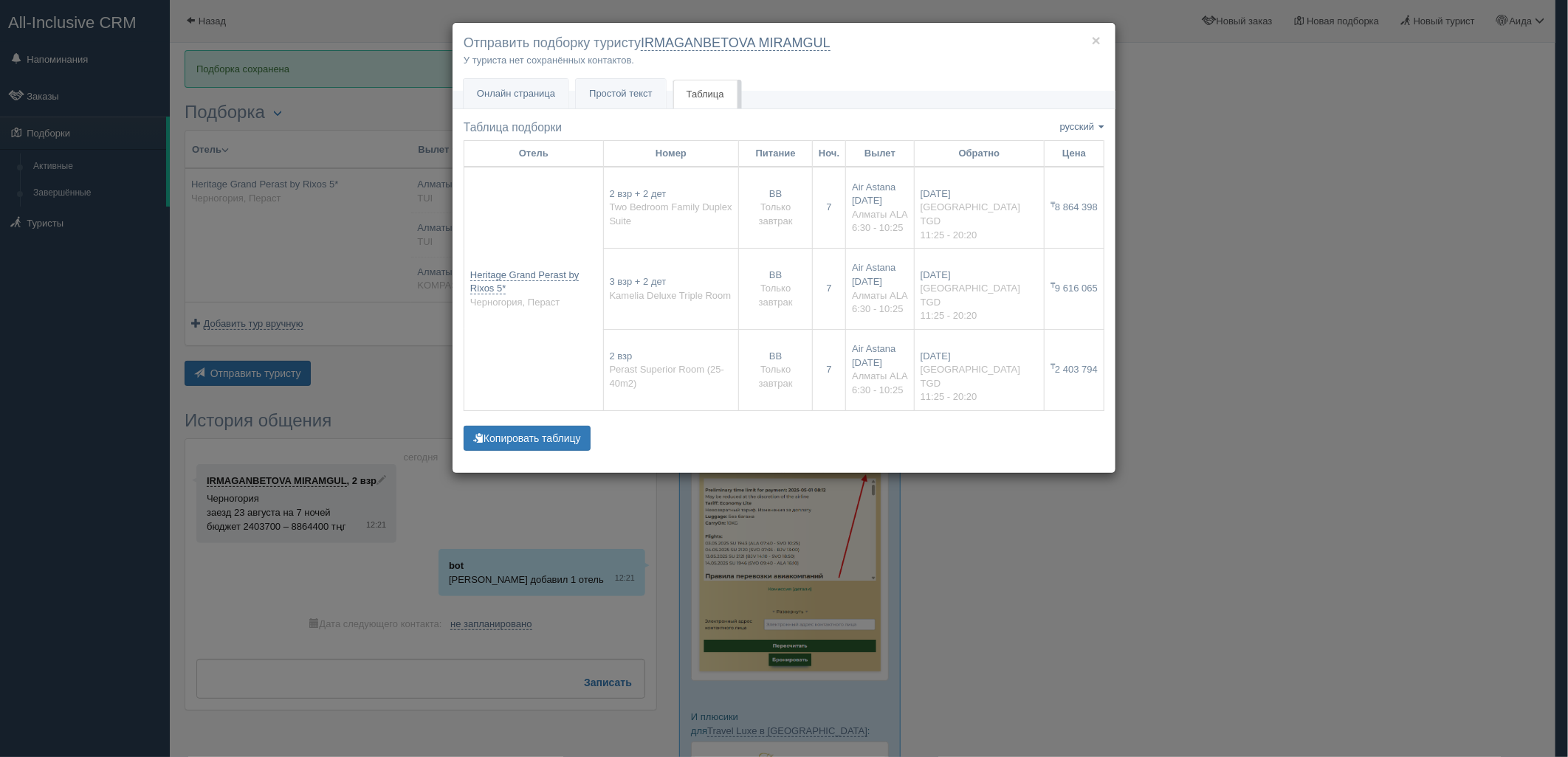
click at [1084, 306] on td "₸ 9 616 065" at bounding box center [1074, 288] width 60 height 81
drag, startPoint x: 1102, startPoint y: 284, endPoint x: 1045, endPoint y: 292, distance: 57.6
click at [1045, 292] on td "₸ 9 616 065" at bounding box center [1074, 288] width 60 height 81
copy td "₸ 9 616 065"
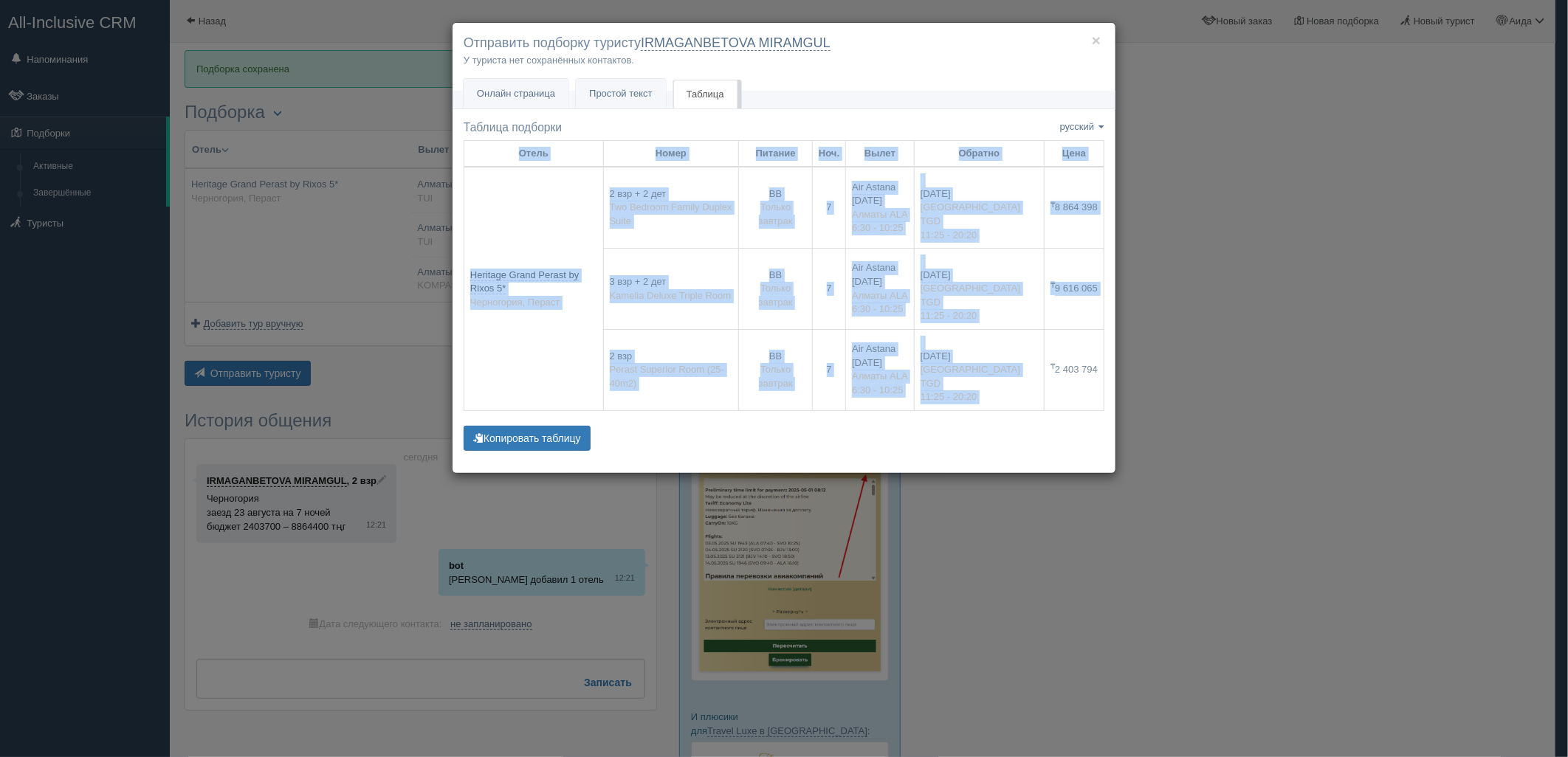
drag, startPoint x: 1043, startPoint y: 373, endPoint x: 1110, endPoint y: 377, distance: 67.1
click at [1110, 377] on div "Название Название сохранено русский english eesti latviešu polski українська ру…" at bounding box center [784, 297] width 663 height 354
drag, startPoint x: 1110, startPoint y: 377, endPoint x: 1085, endPoint y: 366, distance: 27.3
copy table "Отель Номер Питание Ноч. Вылет Обратно Цена Heritage Grand Perast by Rixos 5* Ч…"
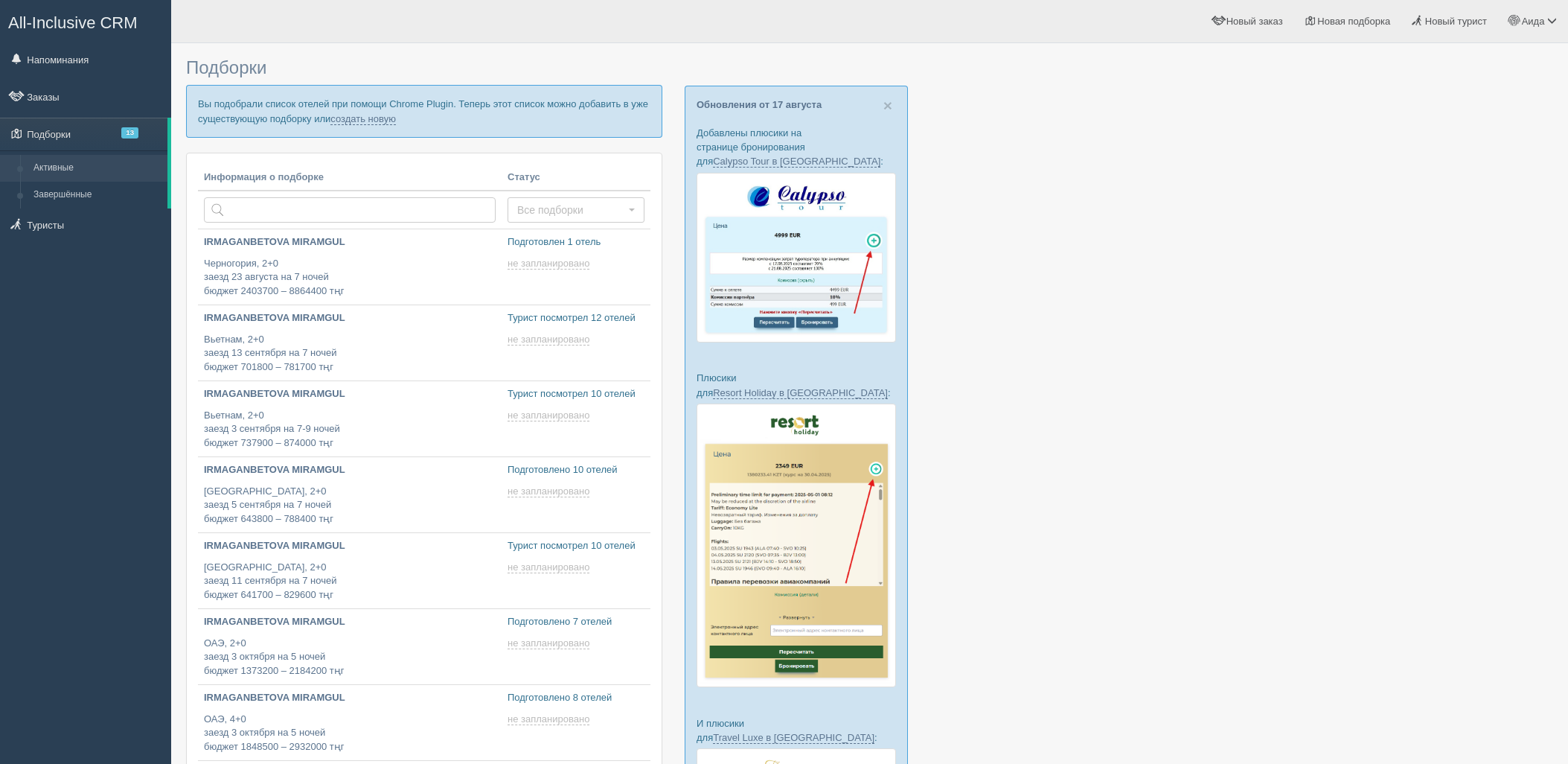
type input "[DATE] 13:20"
click at [379, 121] on link "создать новую" at bounding box center [363, 119] width 66 height 12
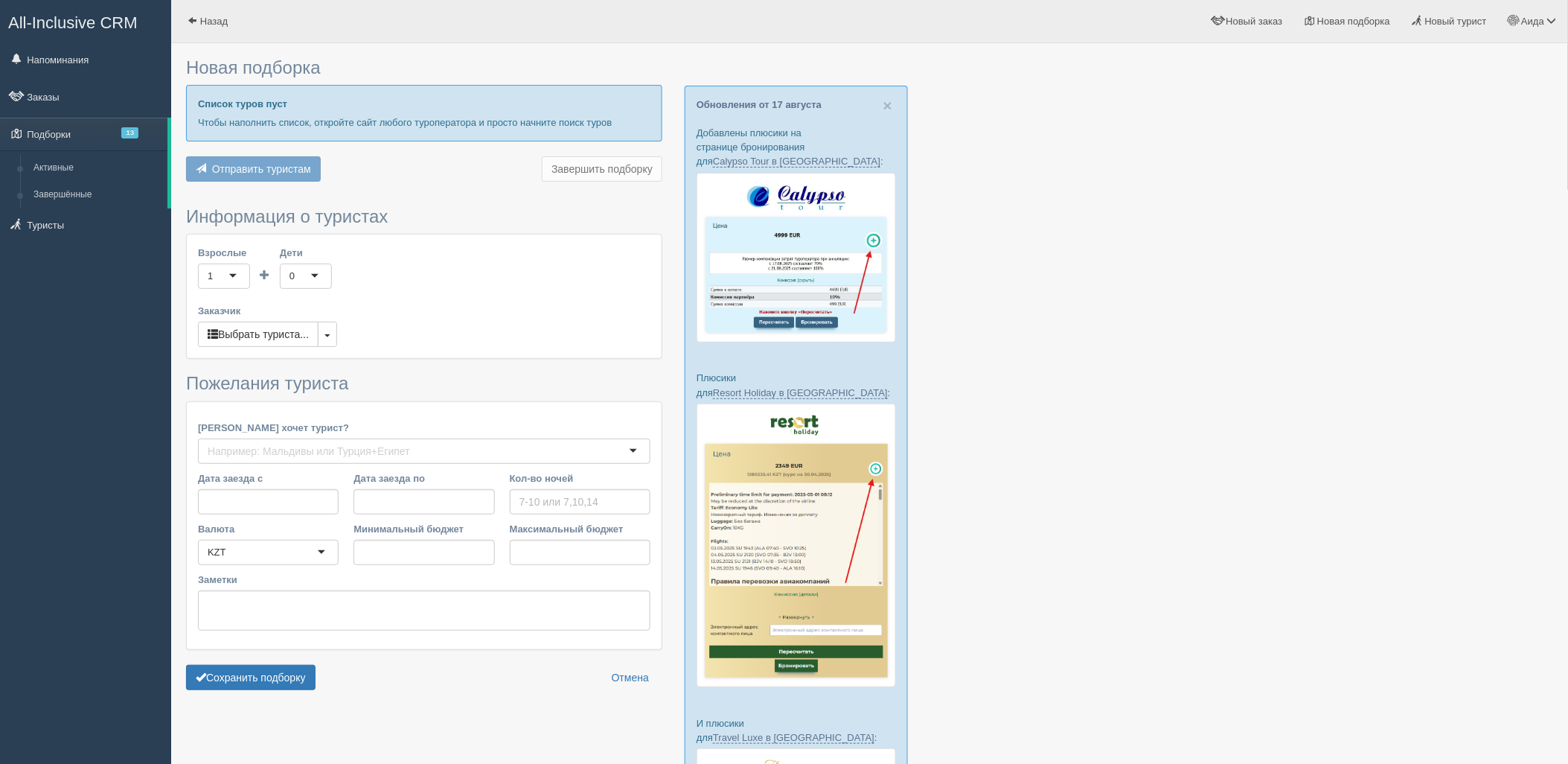
type input "10"
type input "899100"
type input "1216400"
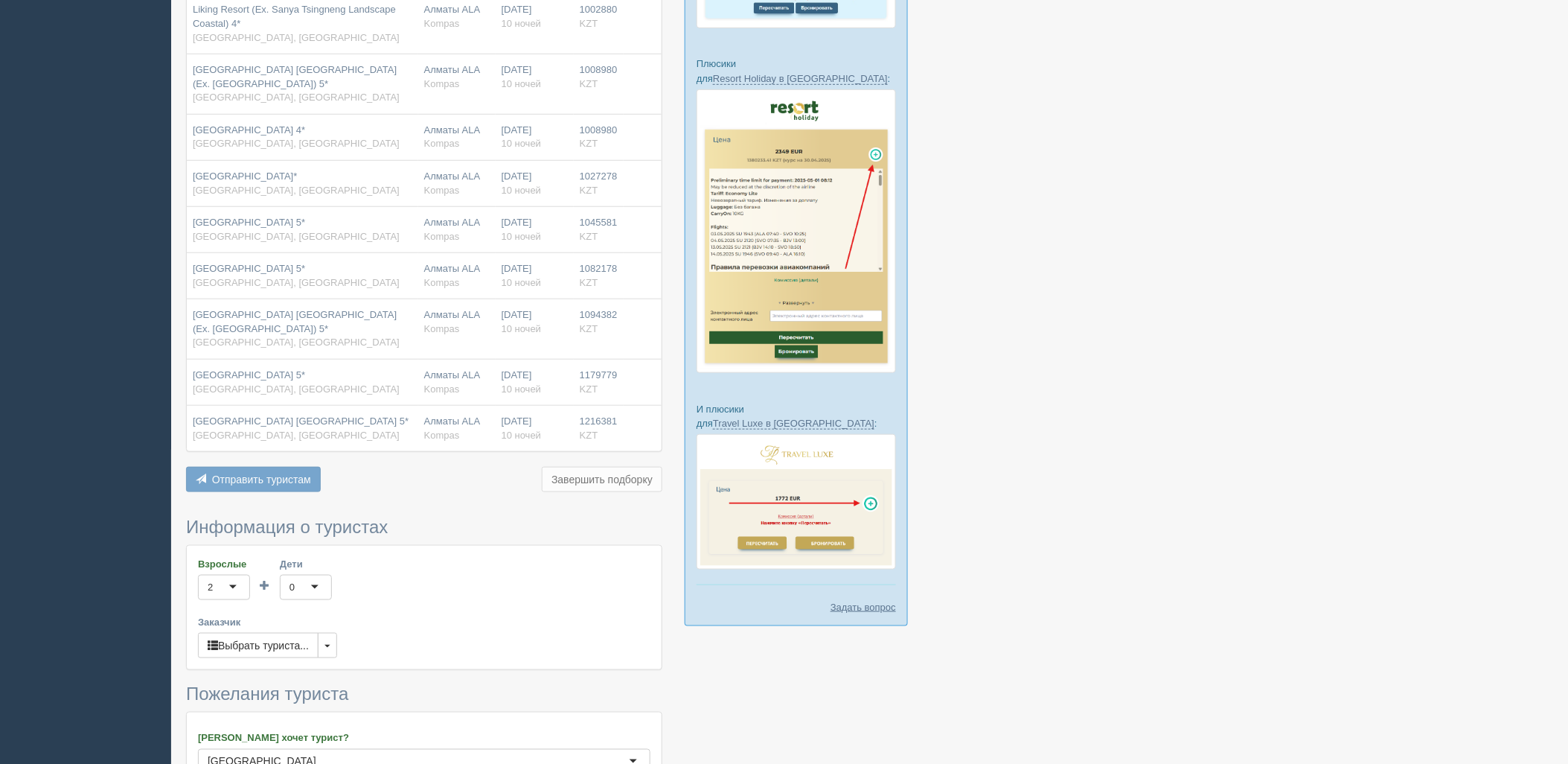
scroll to position [628, 0]
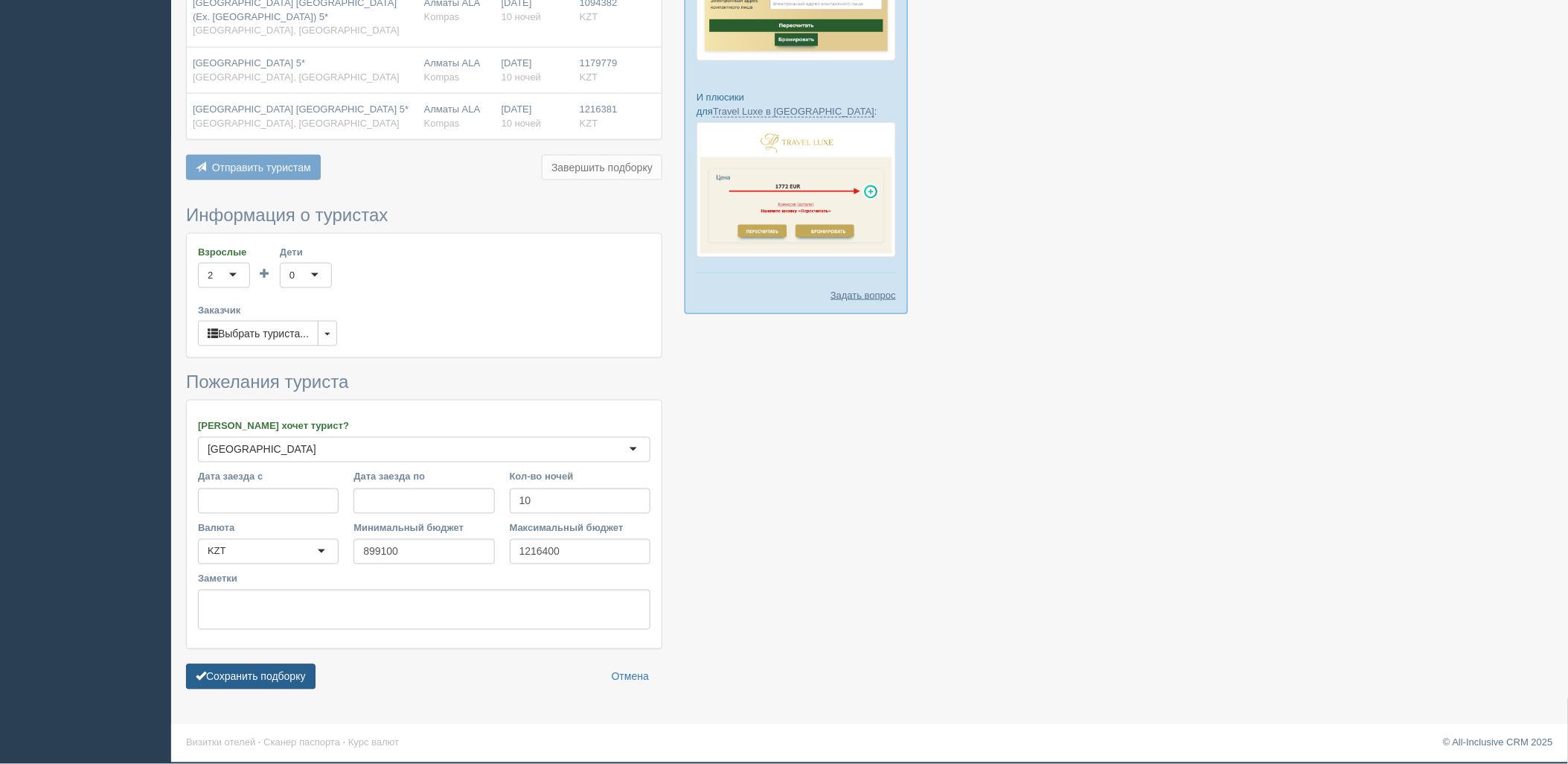
click at [285, 682] on button "Сохранить подборку" at bounding box center [251, 676] width 130 height 25
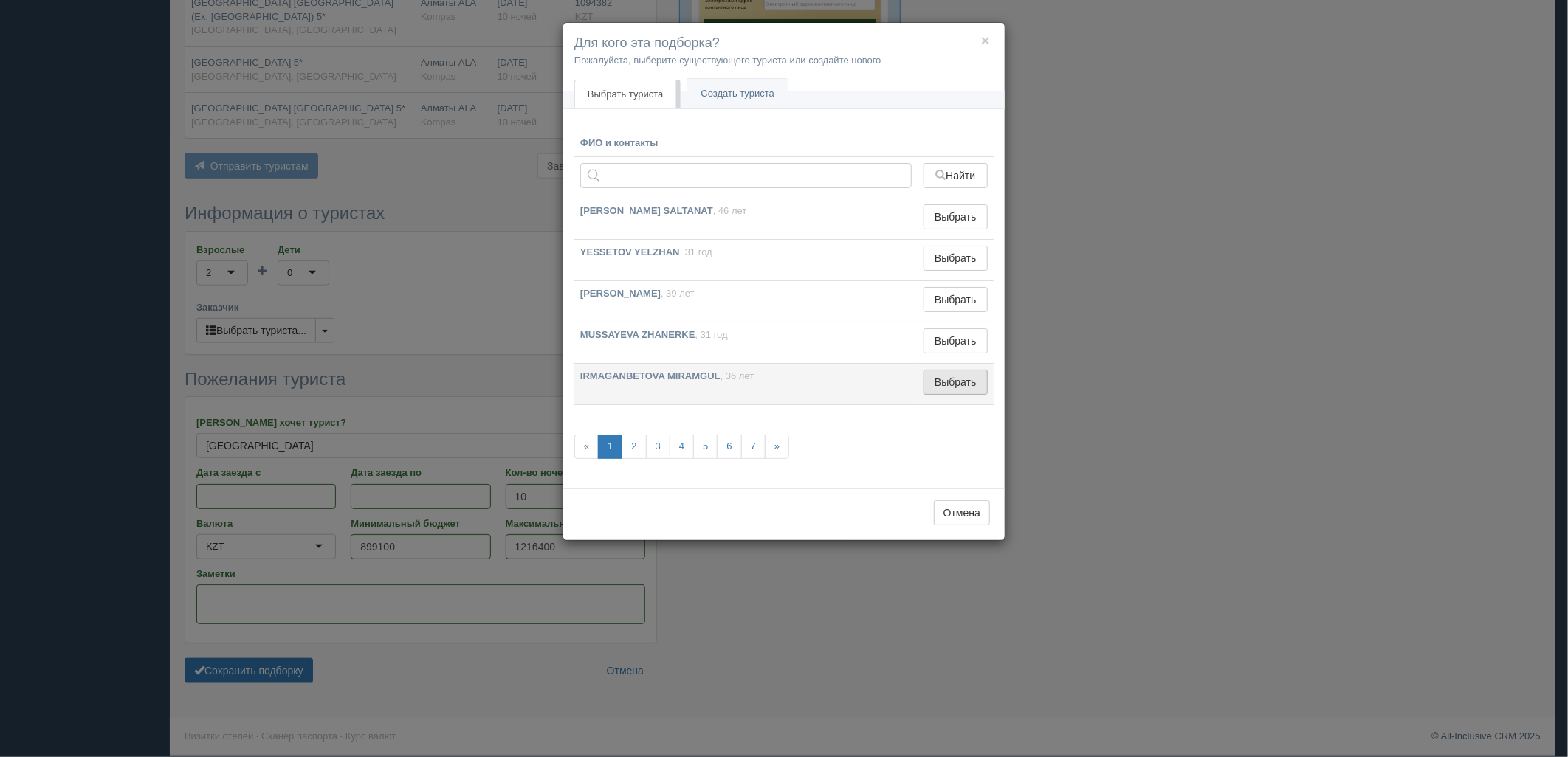
click at [969, 389] on button "Выбрать" at bounding box center [955, 382] width 64 height 25
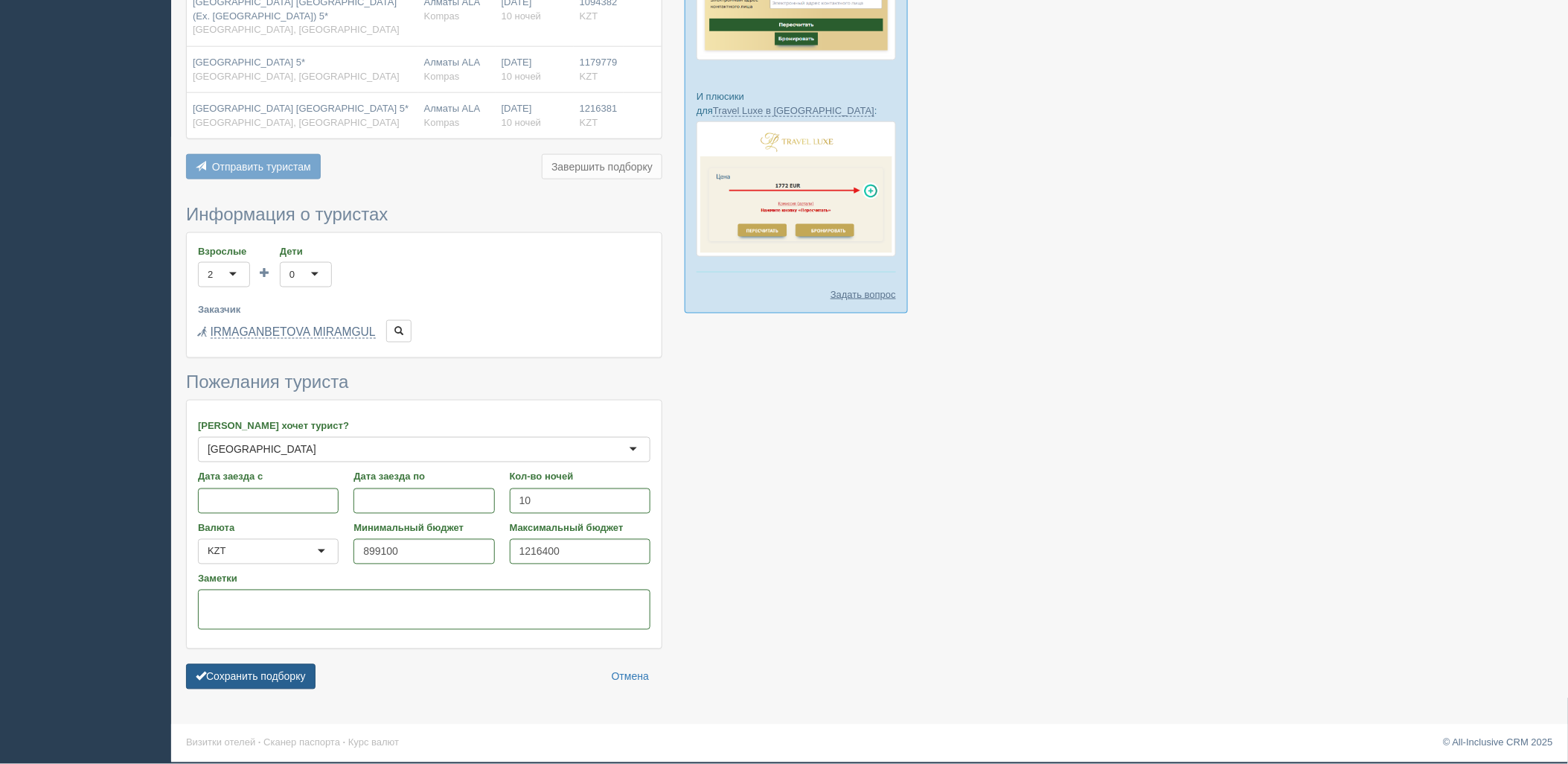
click at [310, 670] on button "Сохранить подборку" at bounding box center [251, 676] width 130 height 25
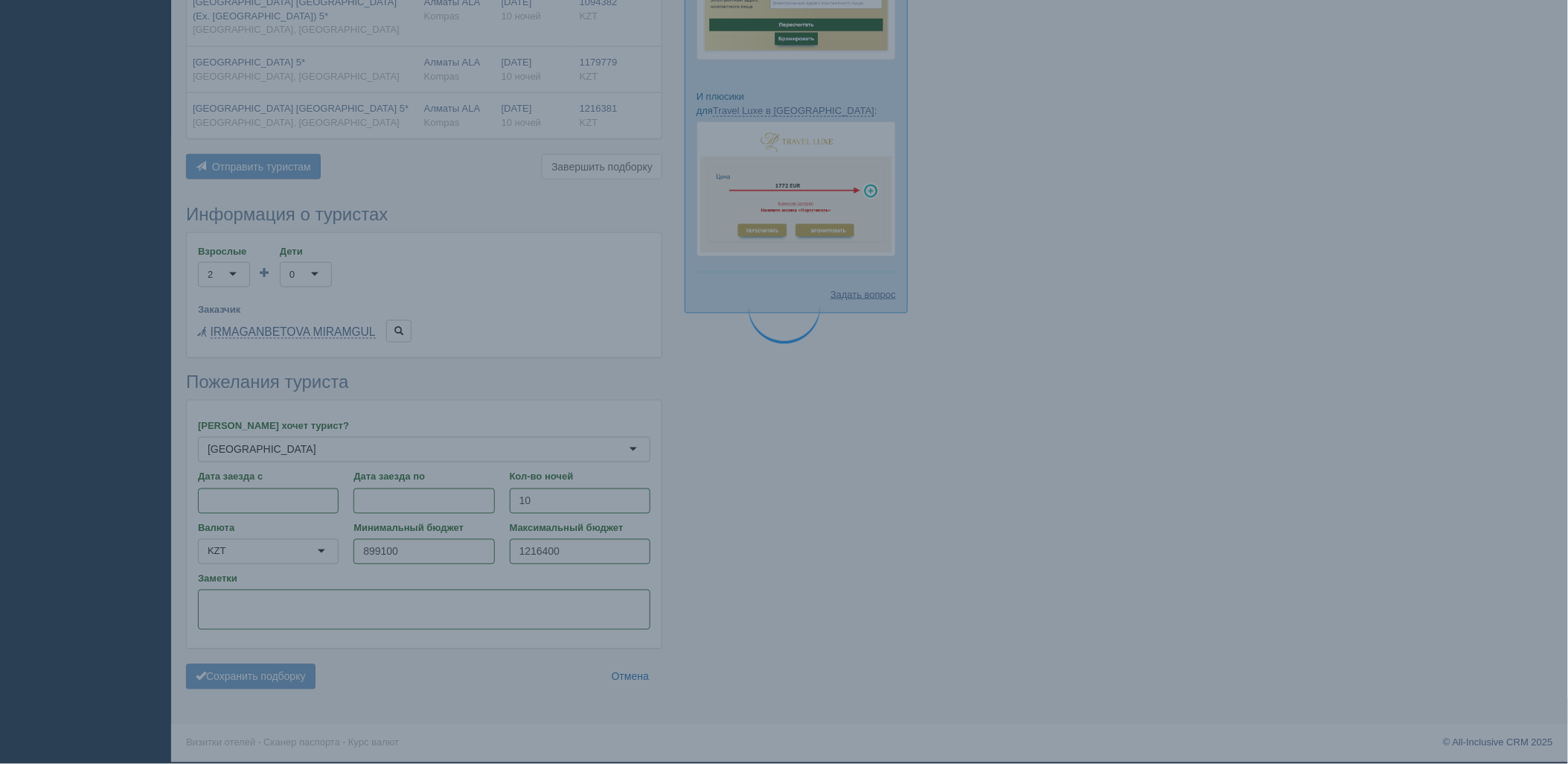
scroll to position [629, 0]
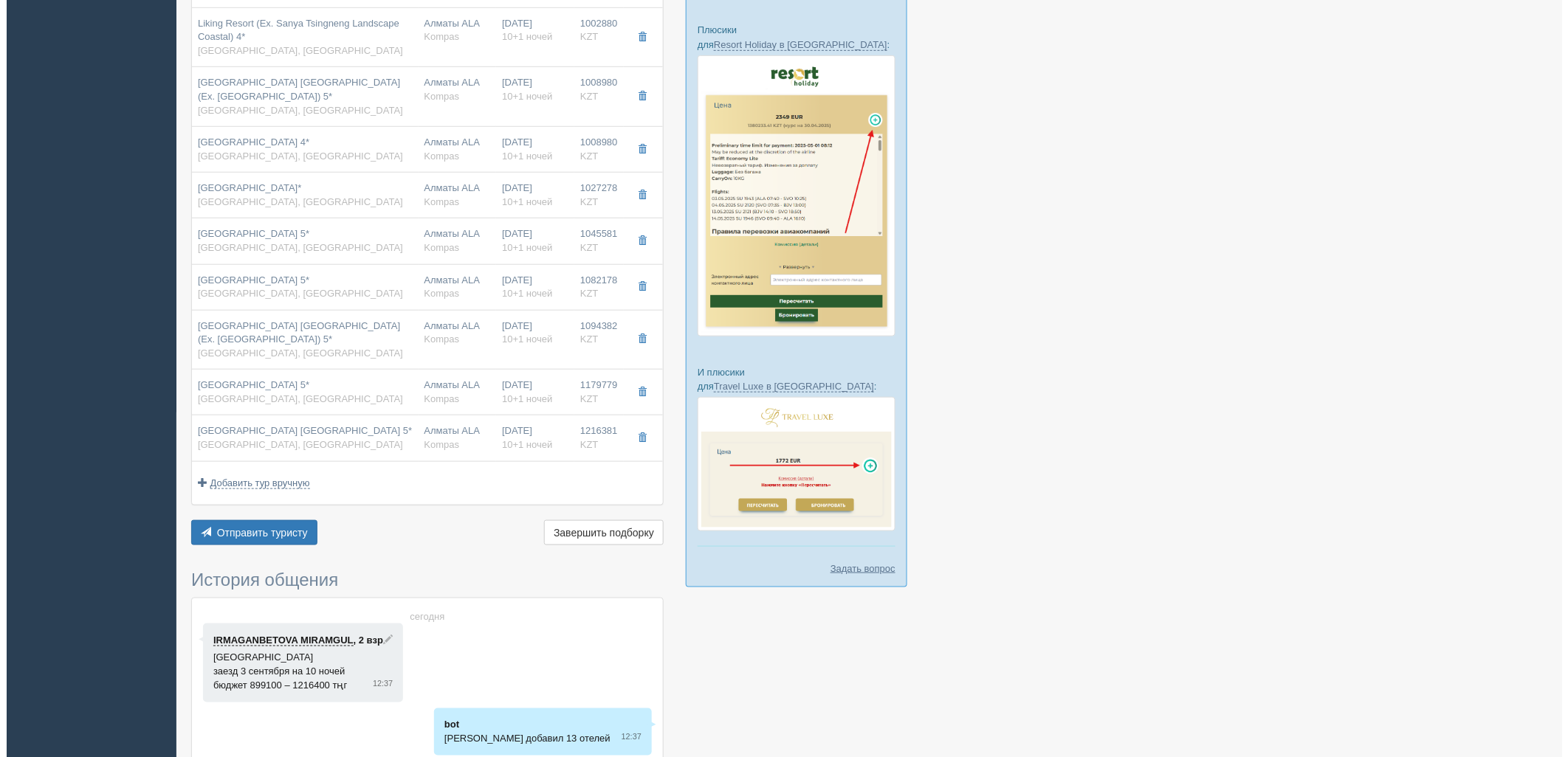
scroll to position [278, 0]
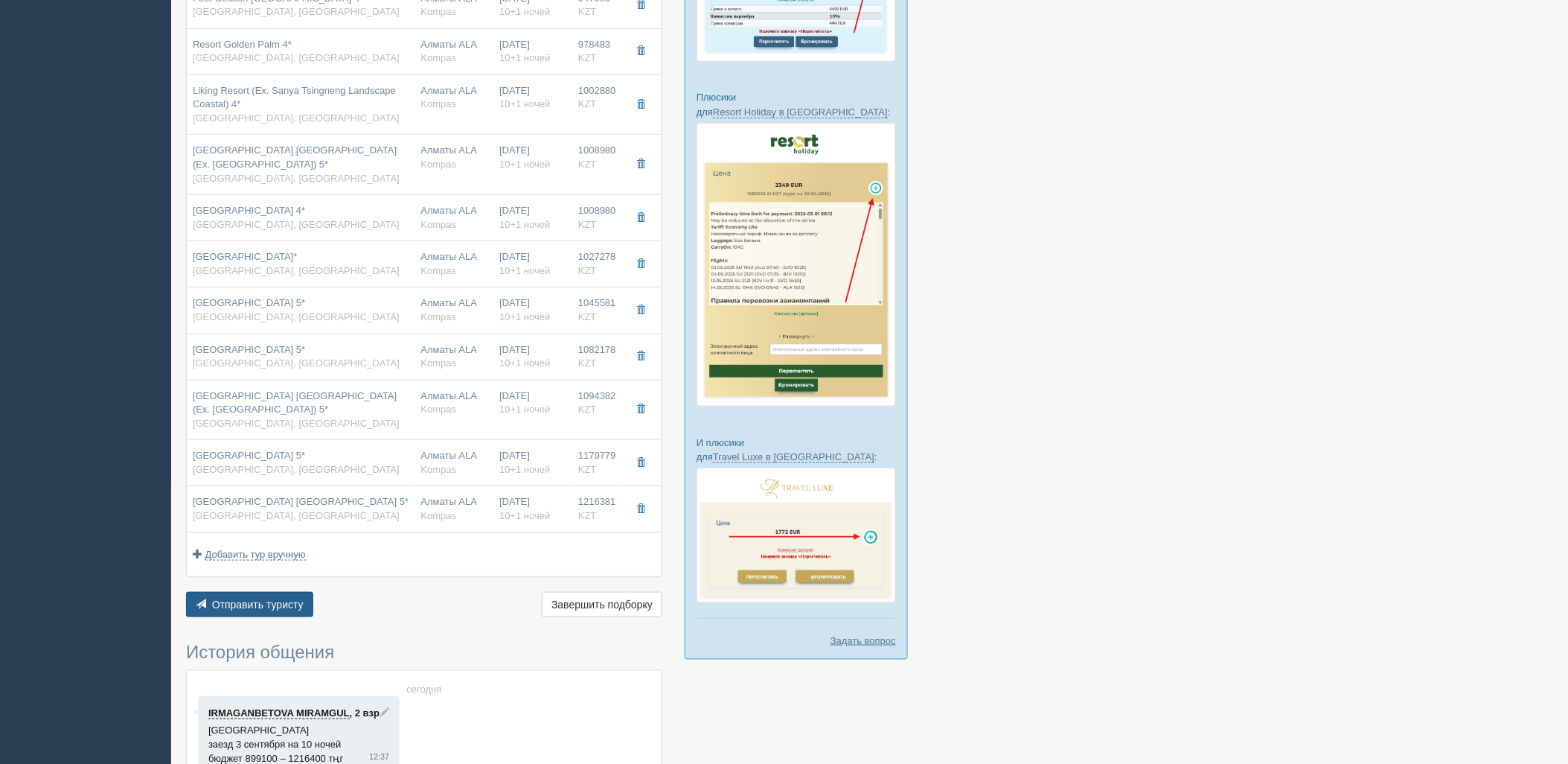
click at [221, 607] on span "Отправить туристу" at bounding box center [258, 604] width 92 height 12
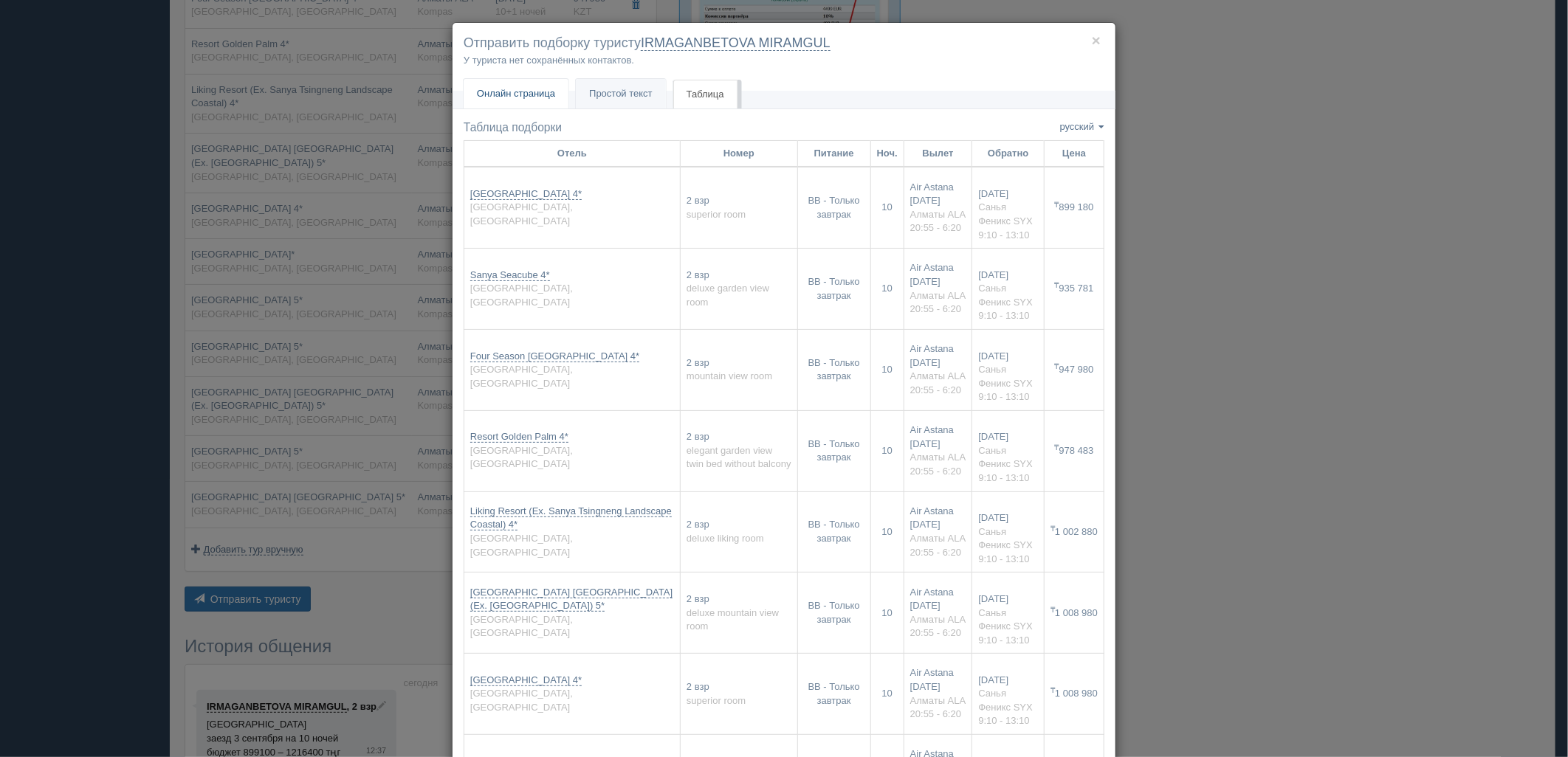
click at [539, 92] on span "Онлайн страница" at bounding box center [515, 93] width 78 height 11
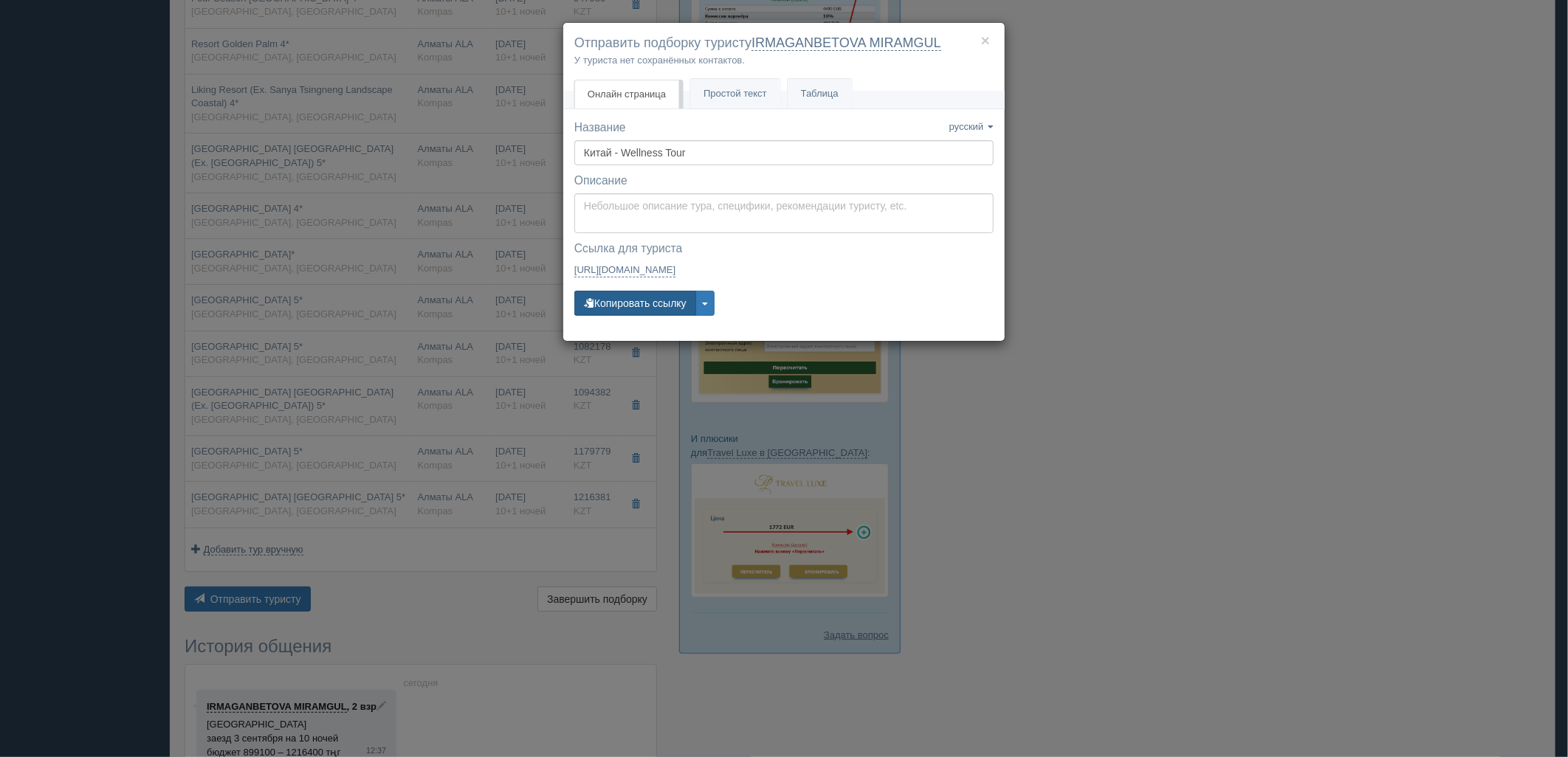
click at [638, 310] on button "Копировать ссылку" at bounding box center [634, 303] width 121 height 25
drag, startPoint x: 638, startPoint y: 304, endPoint x: 618, endPoint y: 286, distance: 26.9
click at [638, 304] on button "Копировать ссылку" at bounding box center [634, 303] width 121 height 25
